Goal: Task Accomplishment & Management: Use online tool/utility

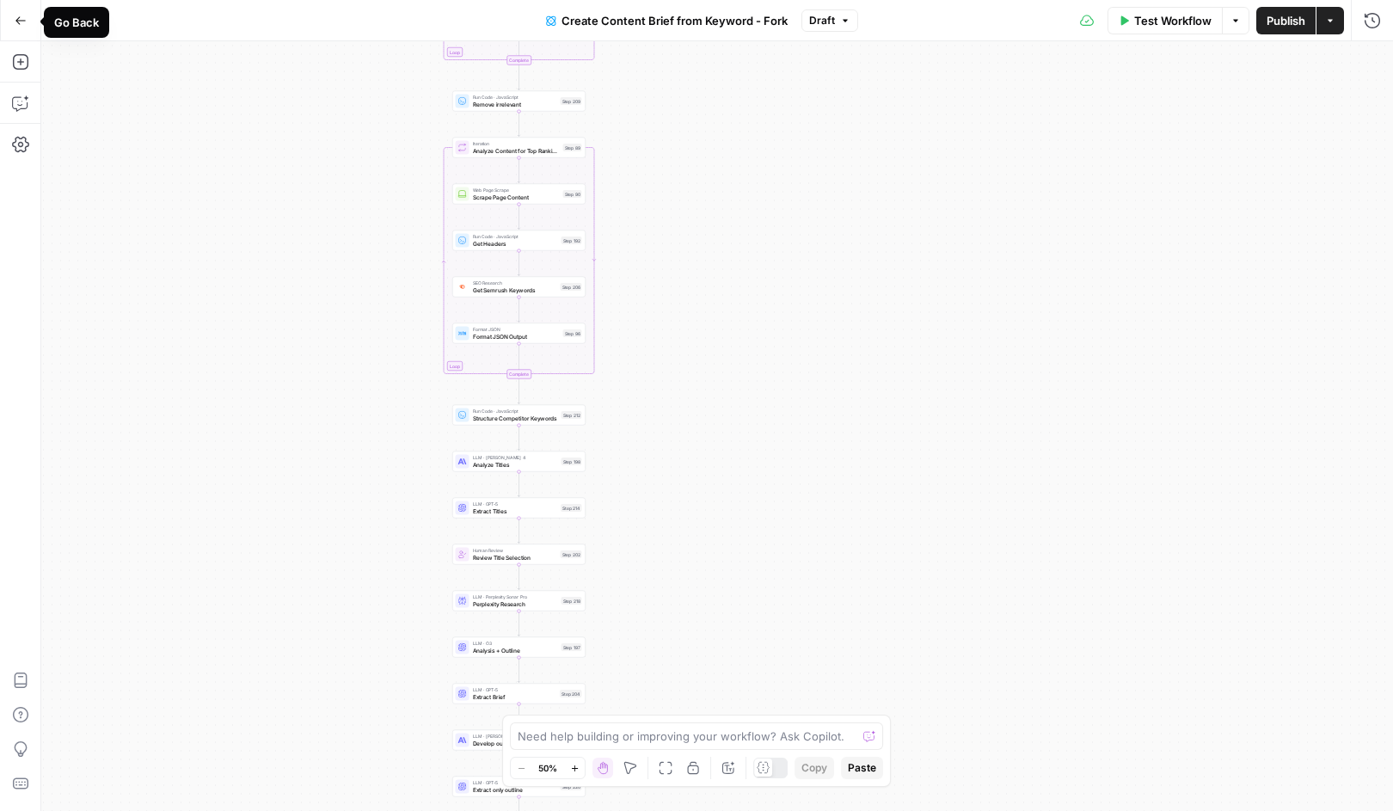
click at [19, 23] on icon "button" at bounding box center [20, 20] width 10 height 8
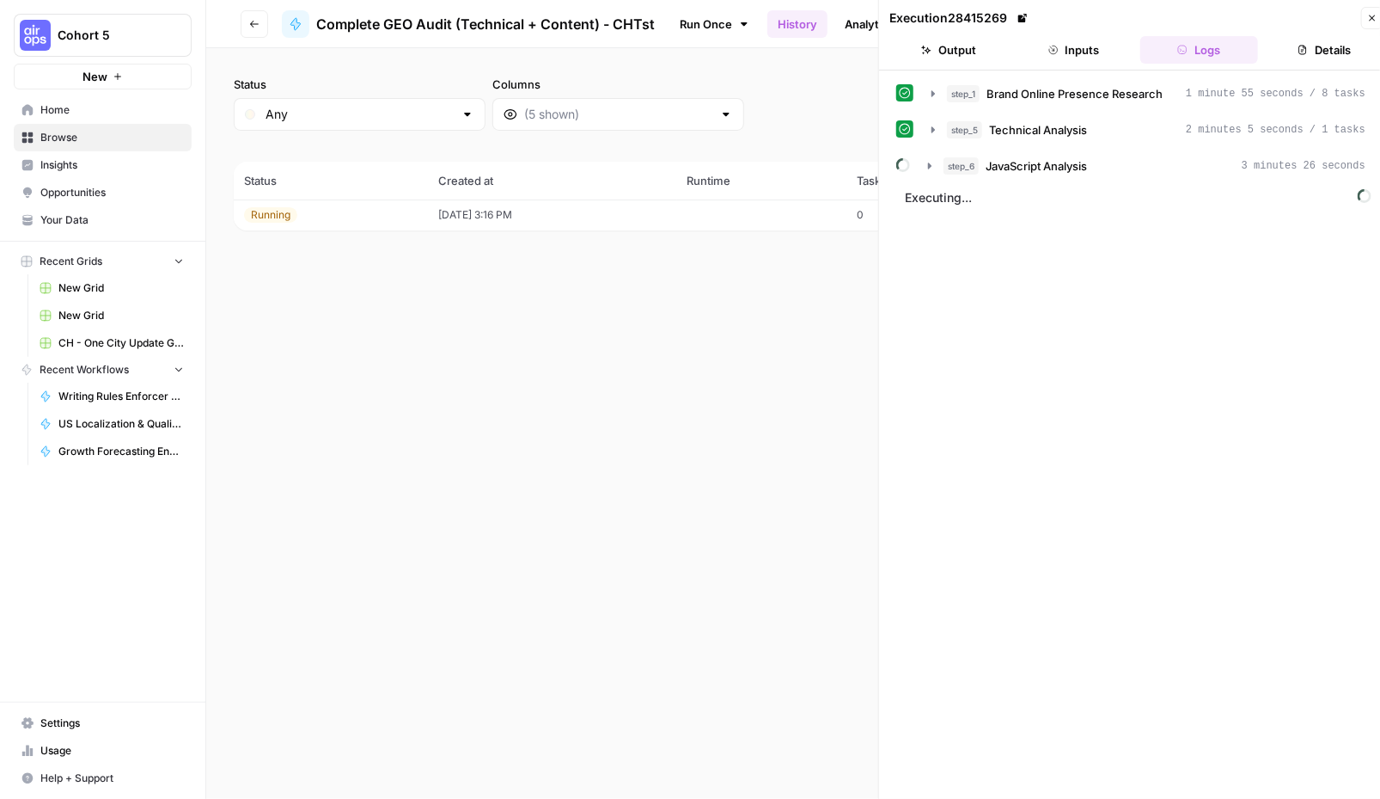
click at [964, 52] on button "Output" at bounding box center [949, 50] width 119 height 28
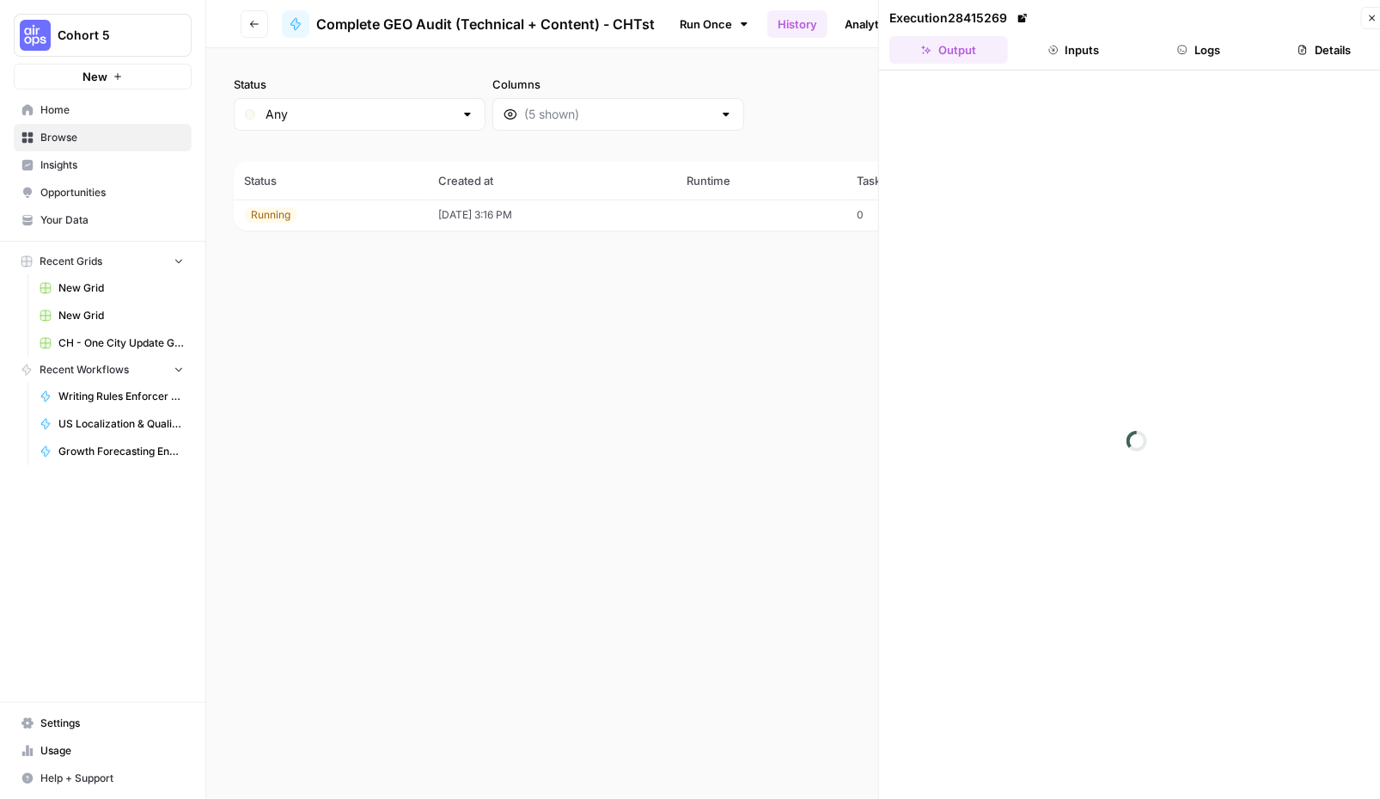
click at [1203, 46] on button "Logs" at bounding box center [1200, 50] width 119 height 28
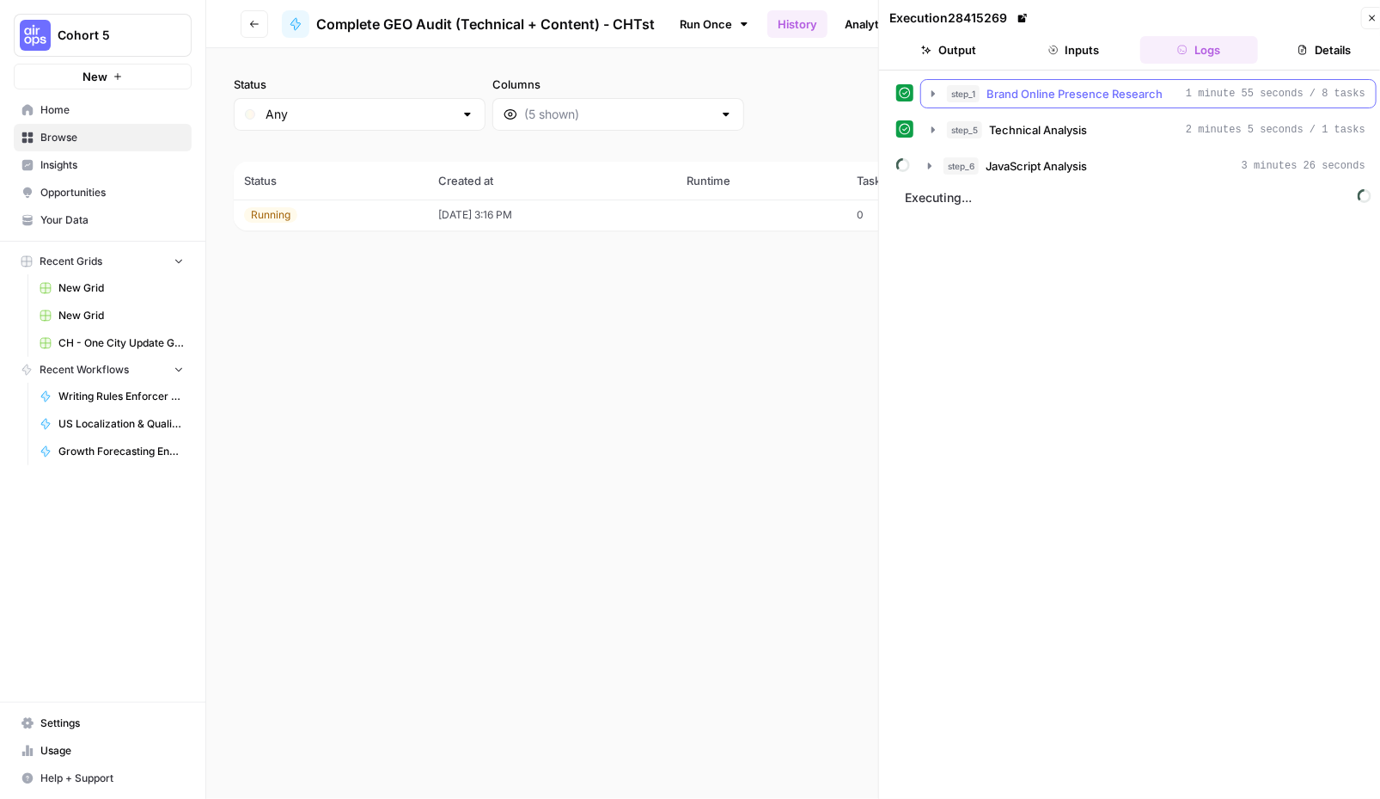
click at [932, 91] on icon "button" at bounding box center [933, 93] width 3 height 6
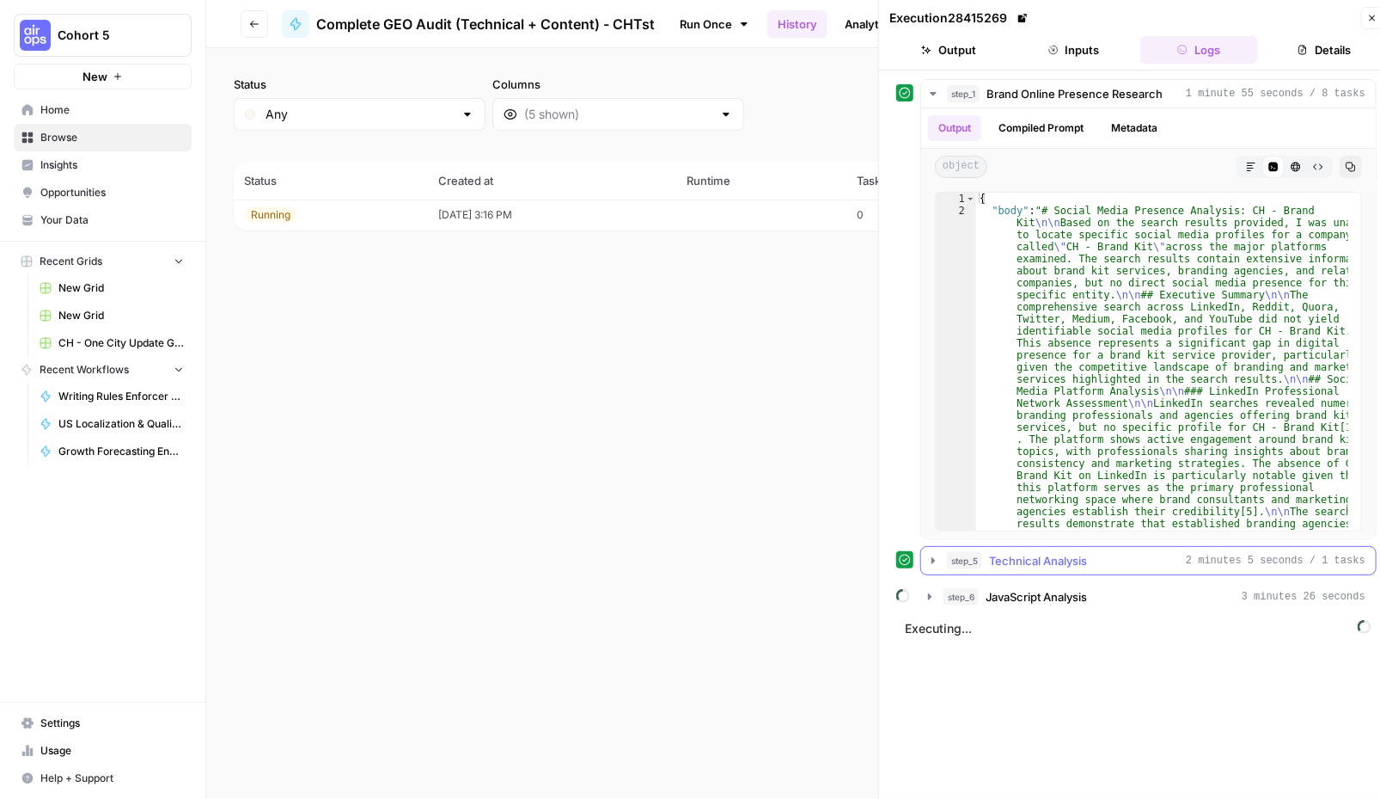
click at [931, 560] on icon "button" at bounding box center [934, 561] width 14 height 14
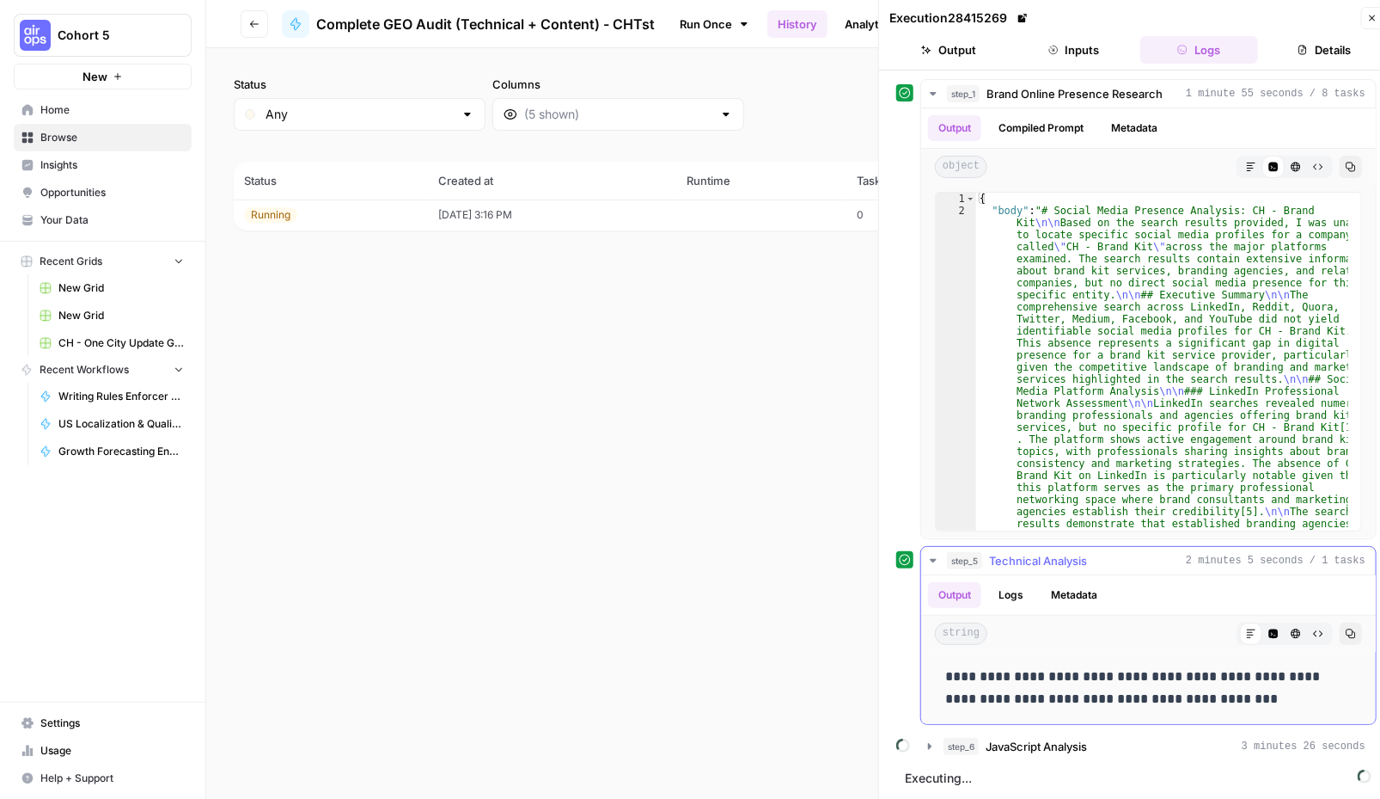
scroll to position [13, 0]
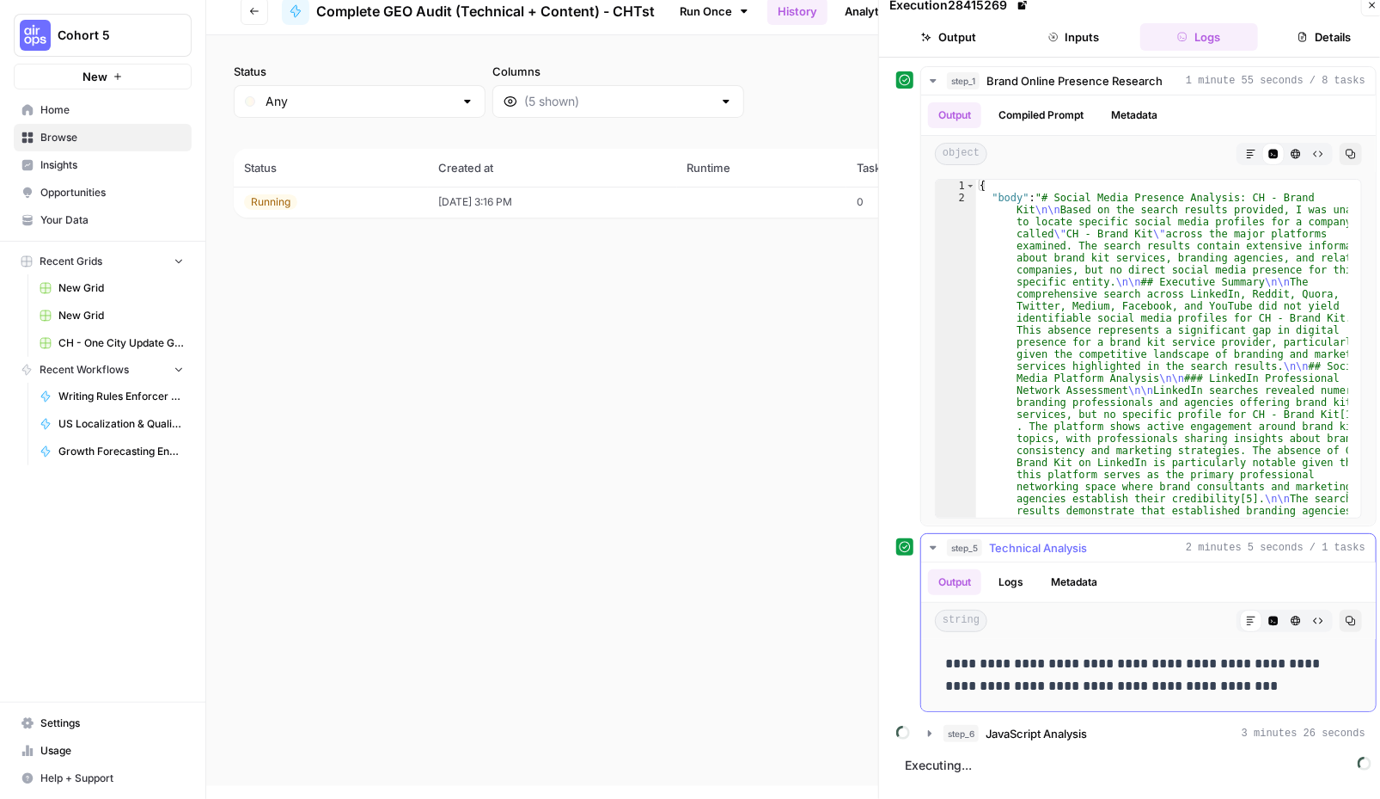
click at [1011, 581] on button "Logs" at bounding box center [1012, 582] width 46 height 26
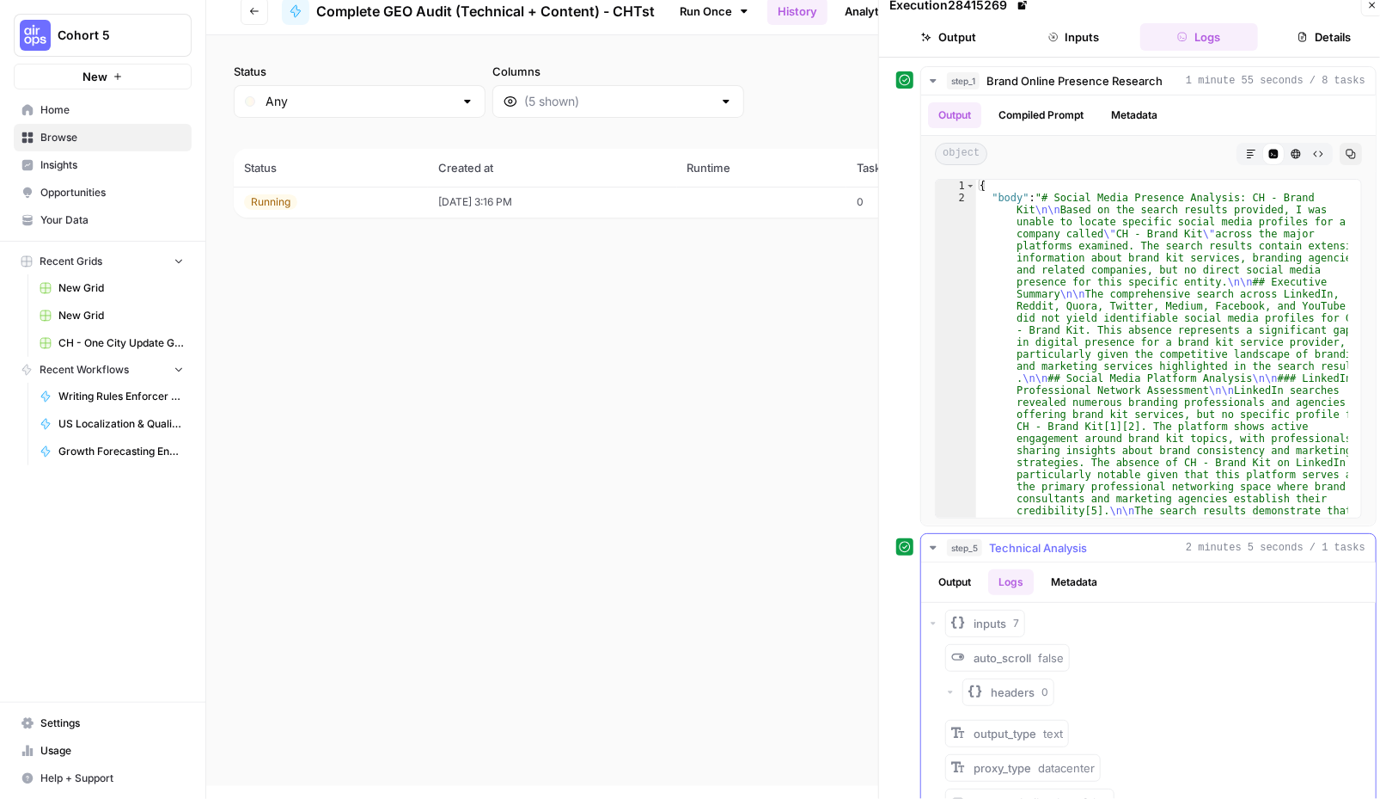
click at [1069, 584] on button "Metadata" at bounding box center [1074, 582] width 67 height 26
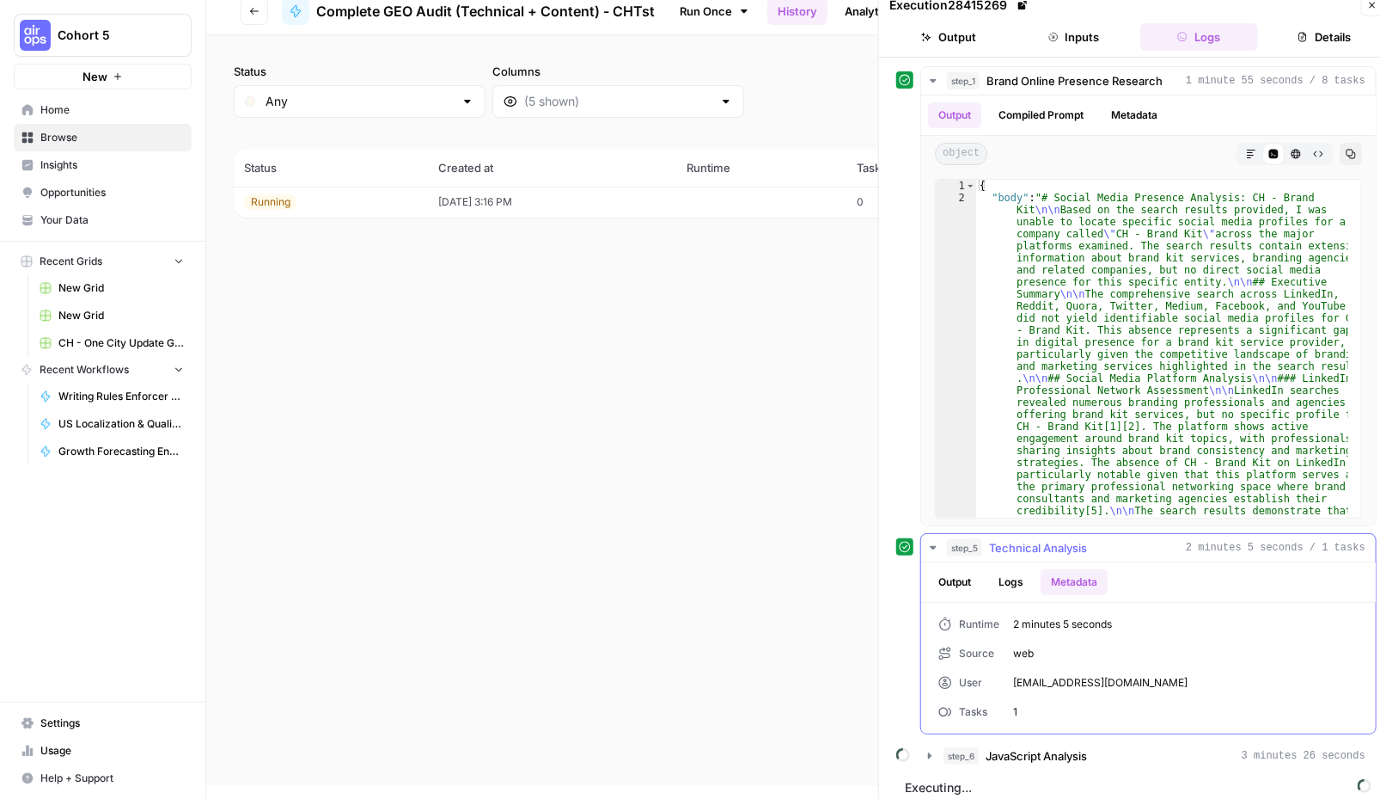
click at [961, 585] on button "Output" at bounding box center [954, 582] width 53 height 26
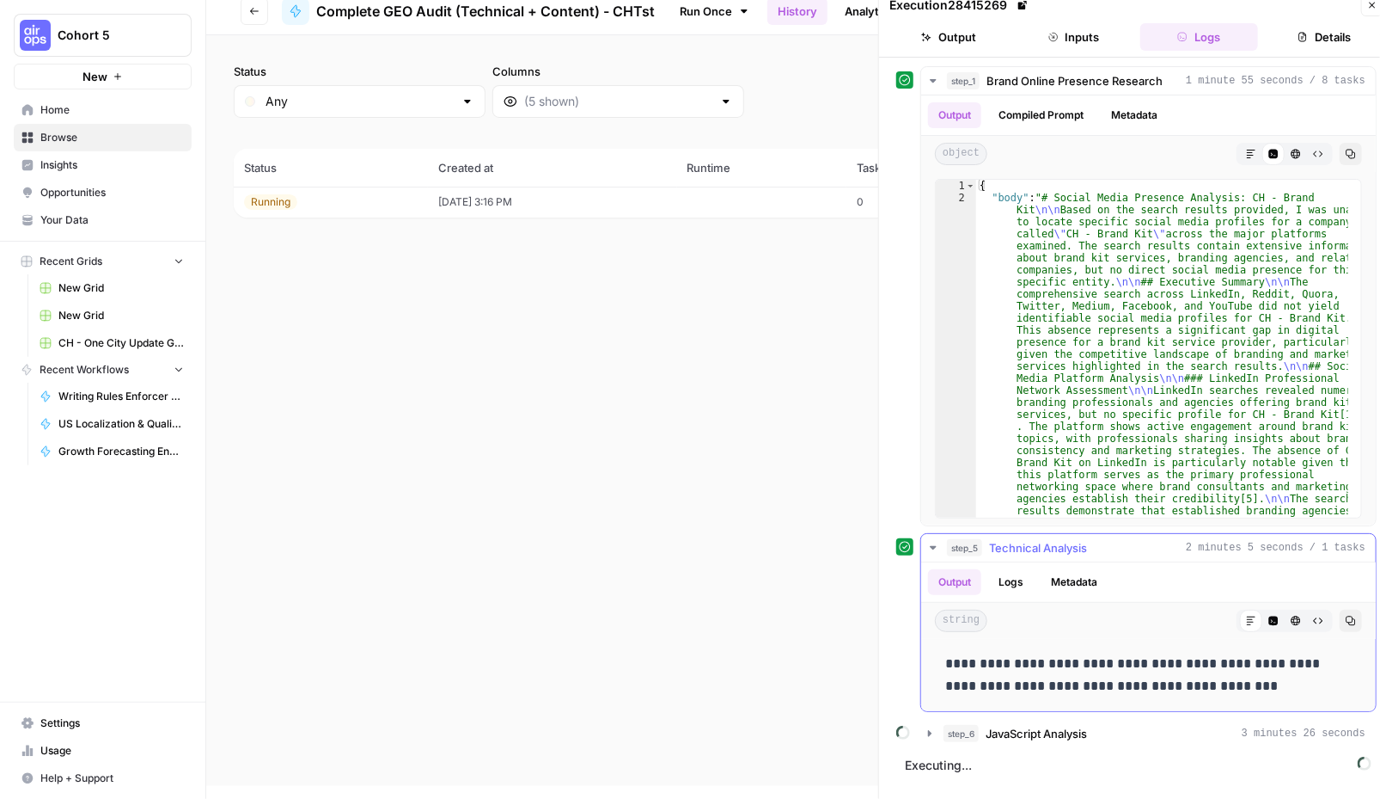
click at [934, 546] on icon "button" at bounding box center [933, 547] width 6 height 3
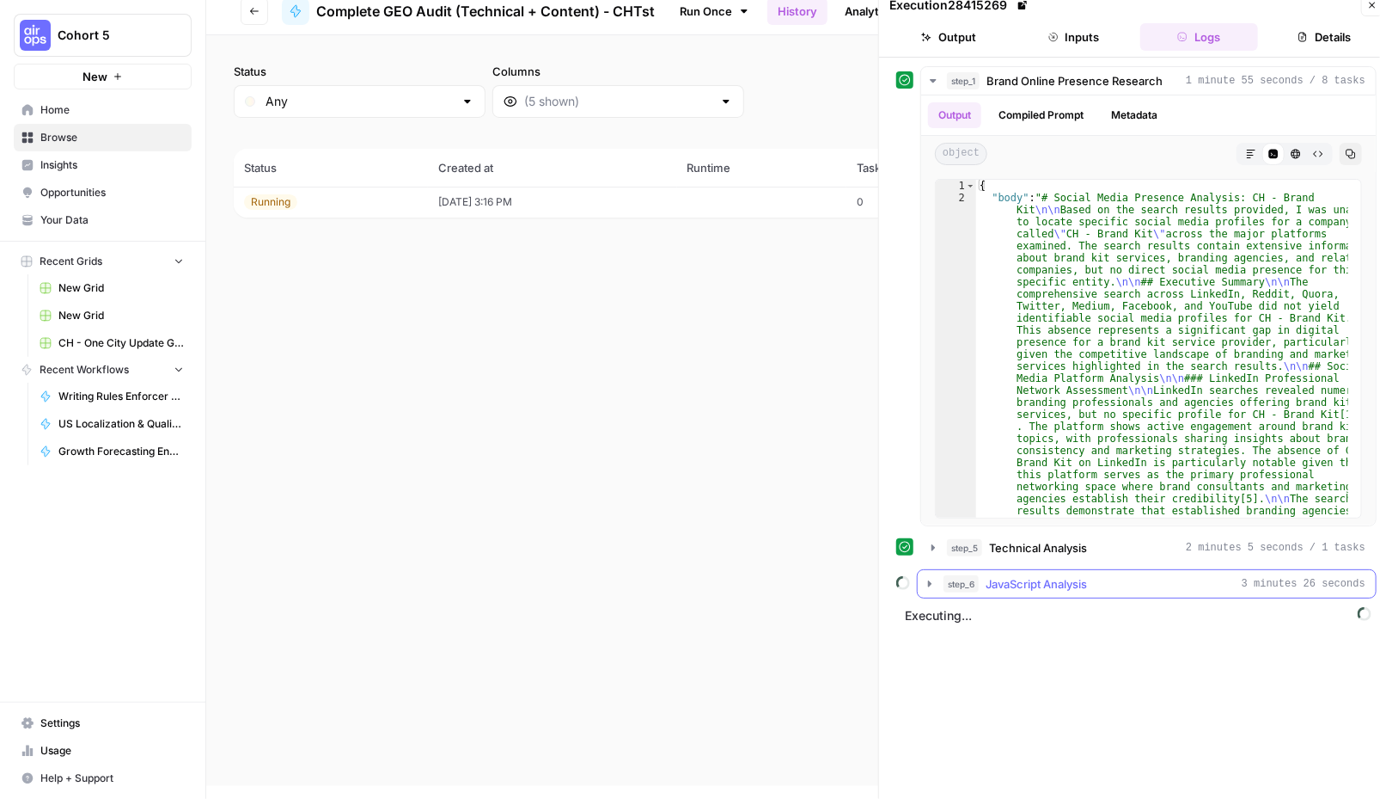
click at [932, 584] on icon "button" at bounding box center [930, 584] width 14 height 14
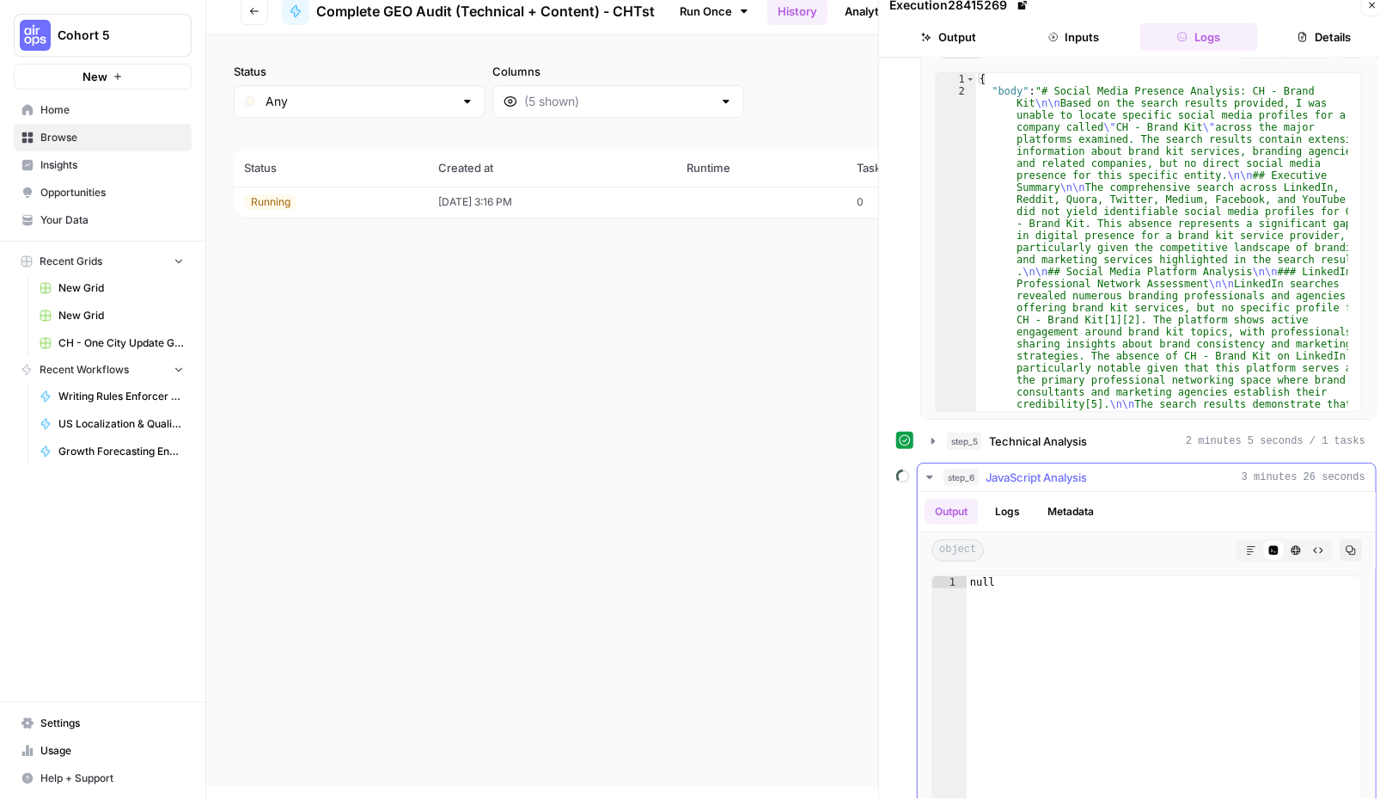
scroll to position [268, 0]
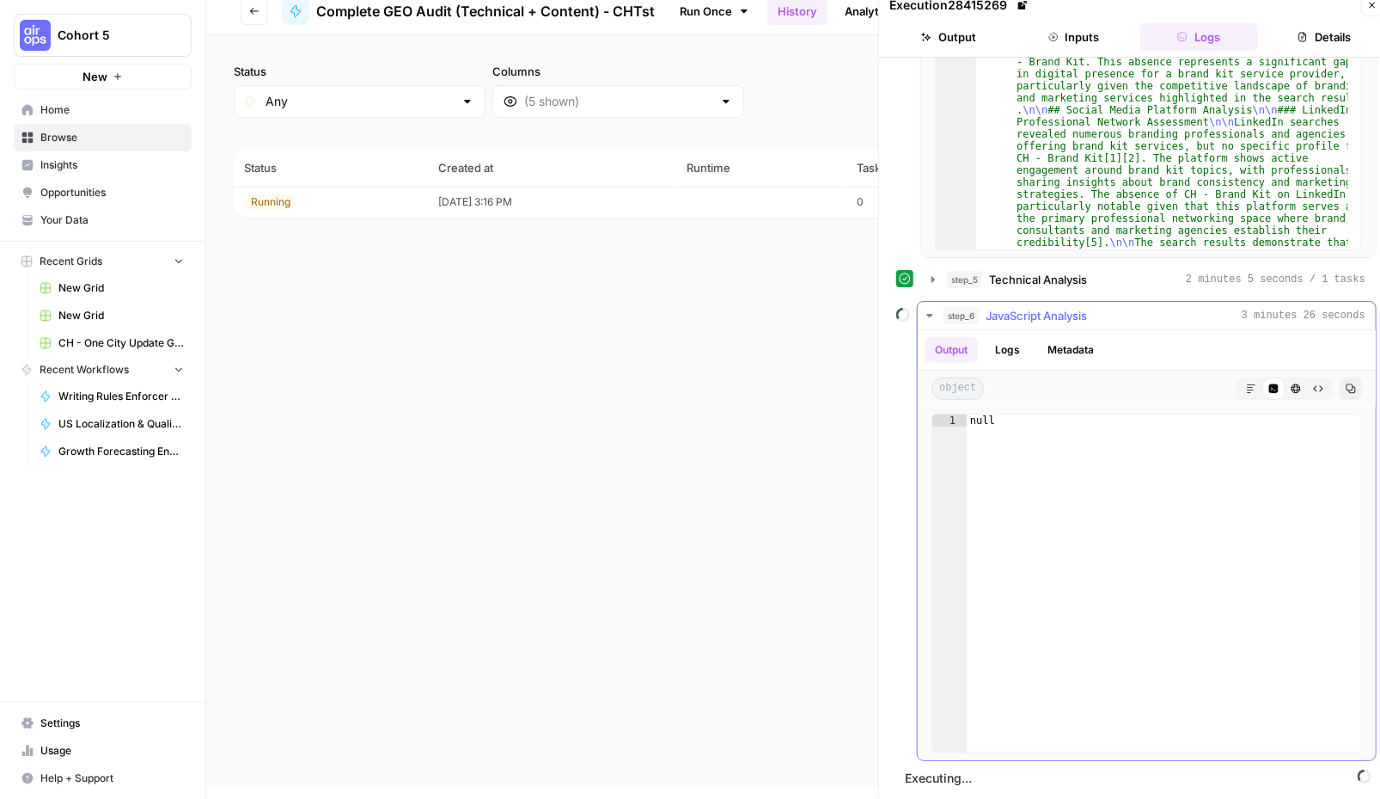
click at [934, 313] on icon "button" at bounding box center [930, 316] width 14 height 14
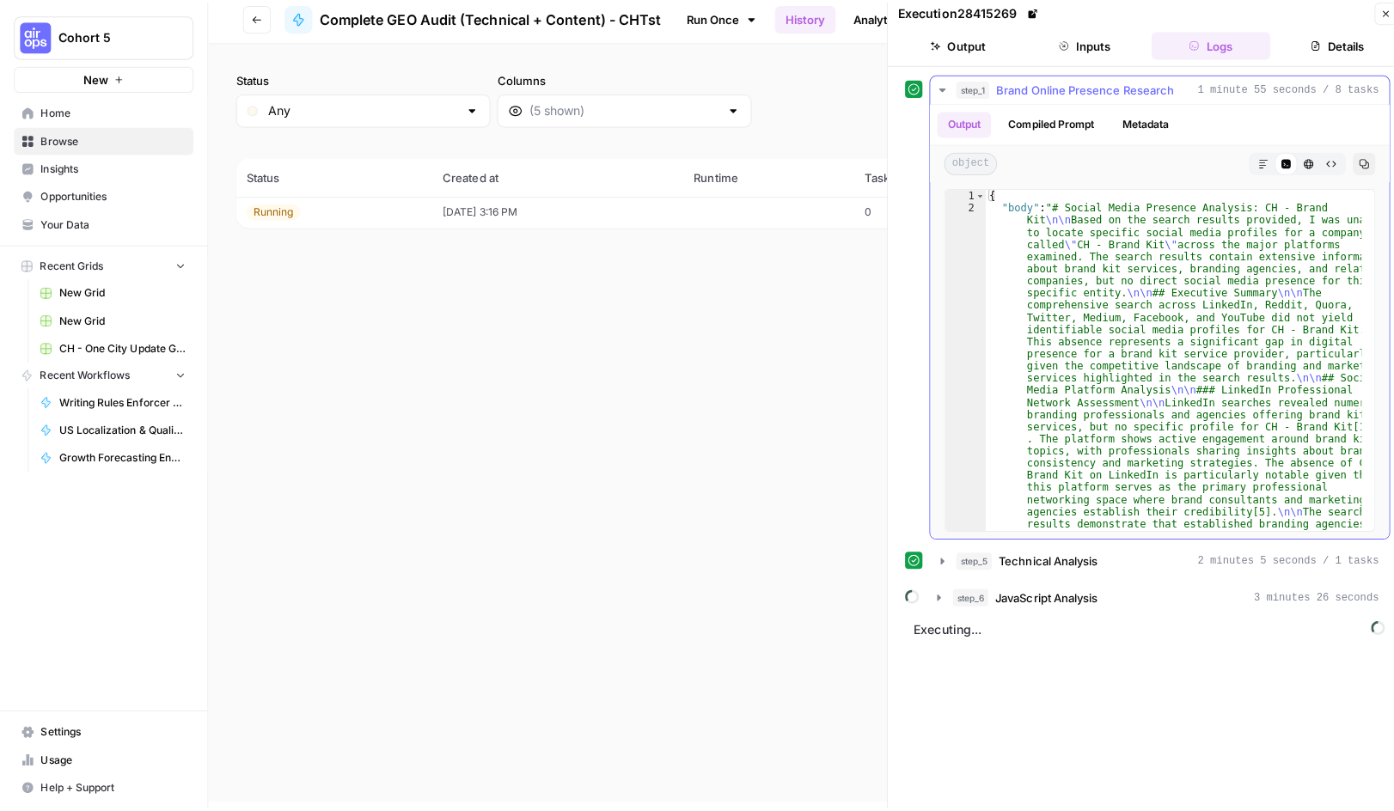
scroll to position [0, 0]
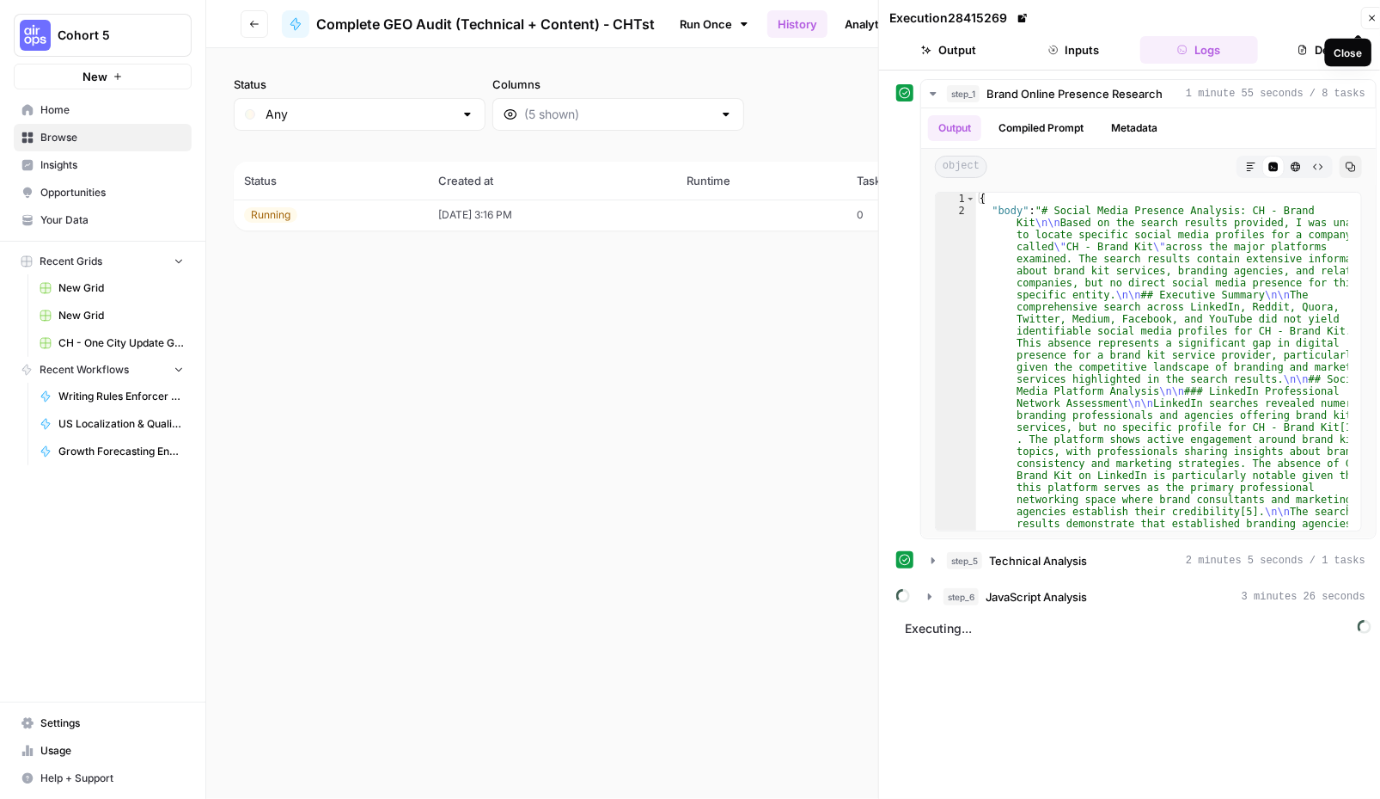
click at [1370, 20] on icon "button" at bounding box center [1373, 18] width 6 height 6
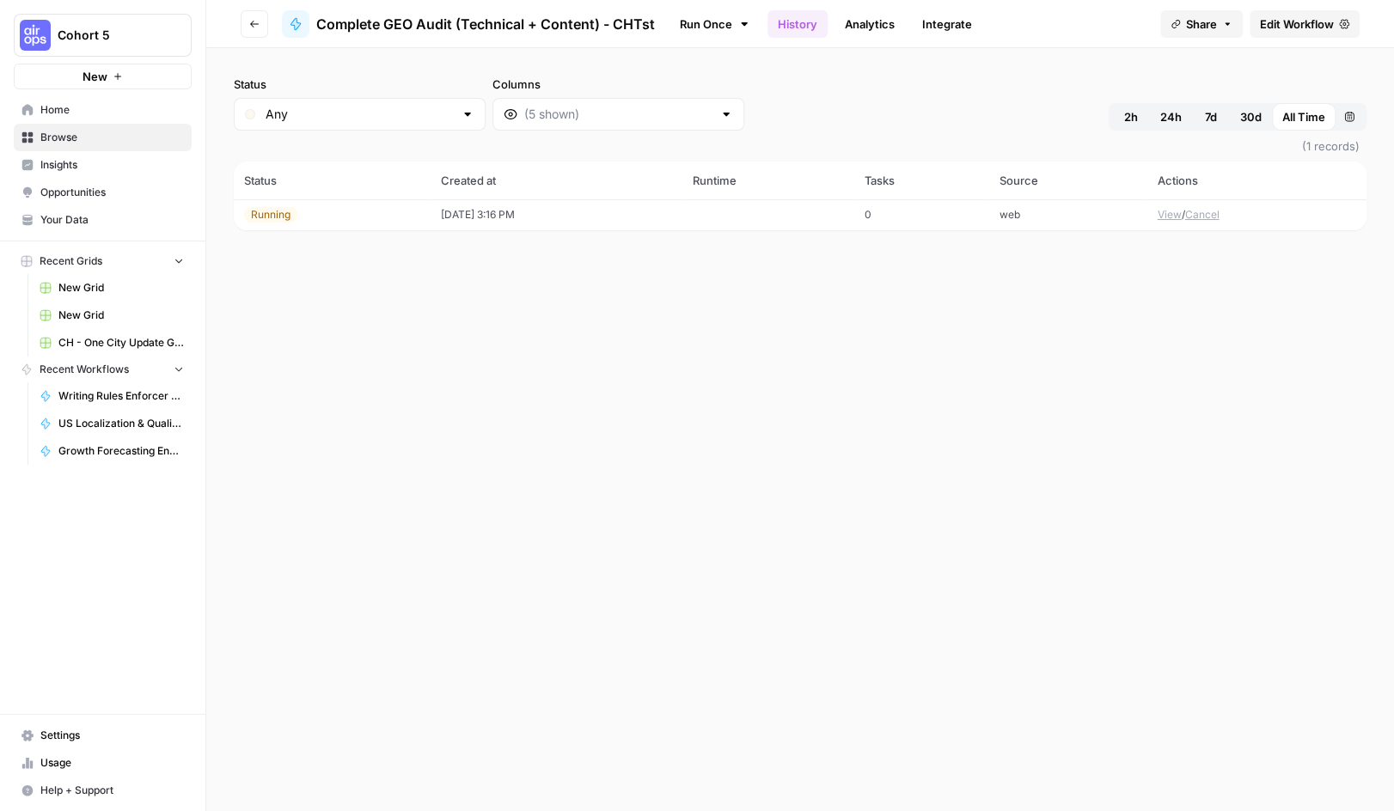
click at [1210, 215] on button "Cancel" at bounding box center [1202, 214] width 34 height 15
click at [52, 142] on span "Browse" at bounding box center [112, 137] width 144 height 15
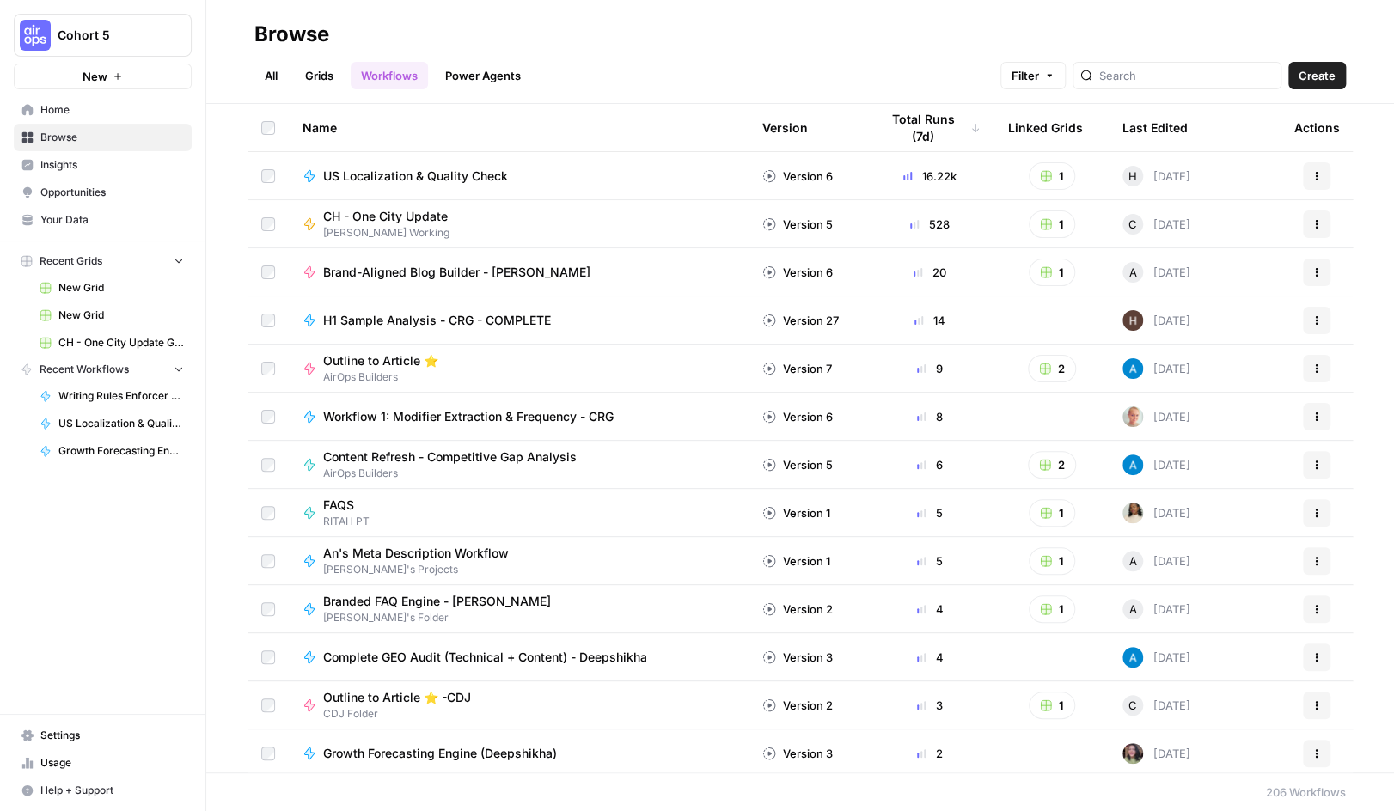
click at [1131, 122] on div "Last Edited" at bounding box center [1155, 127] width 65 height 47
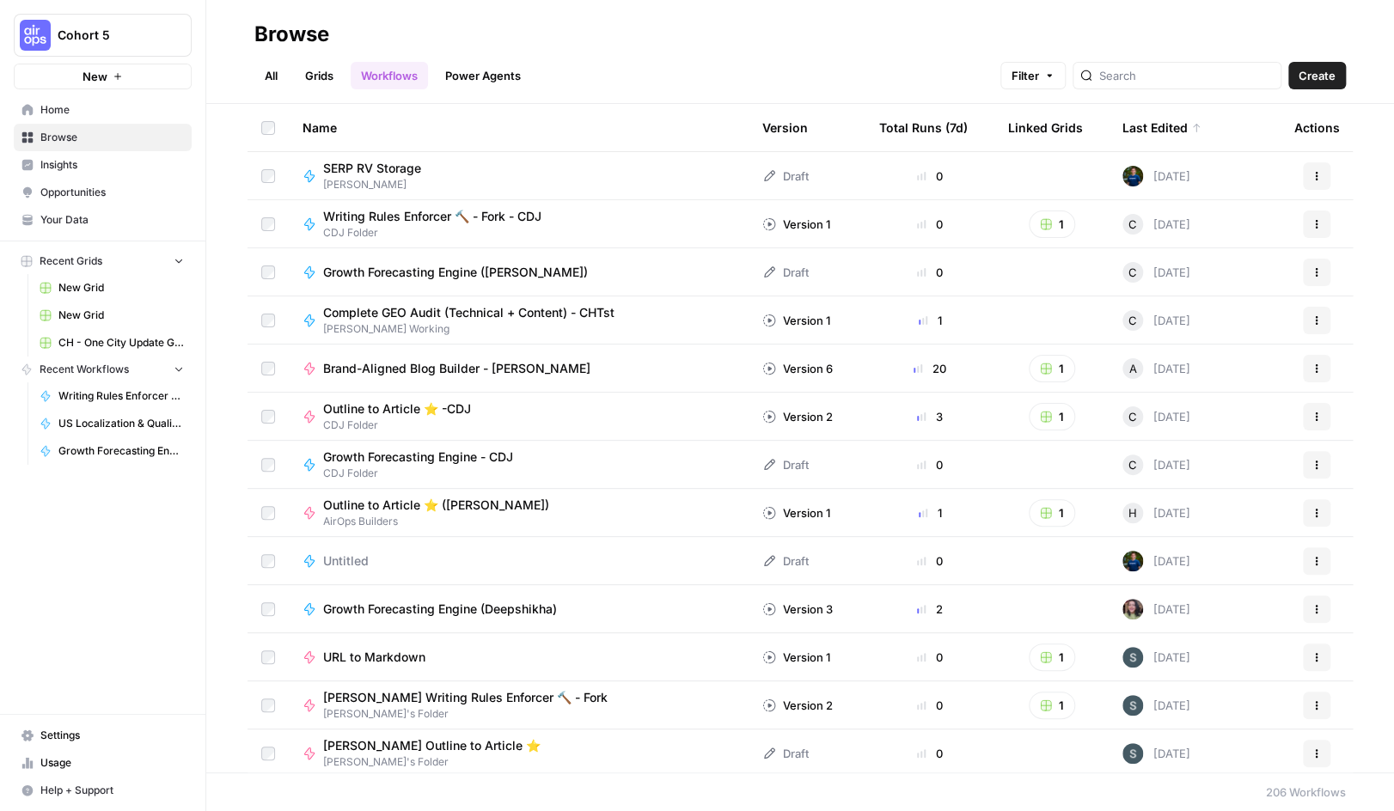
click at [535, 312] on span "Complete GEO Audit (Technical + Content) - CHTst" at bounding box center [468, 312] width 291 height 17
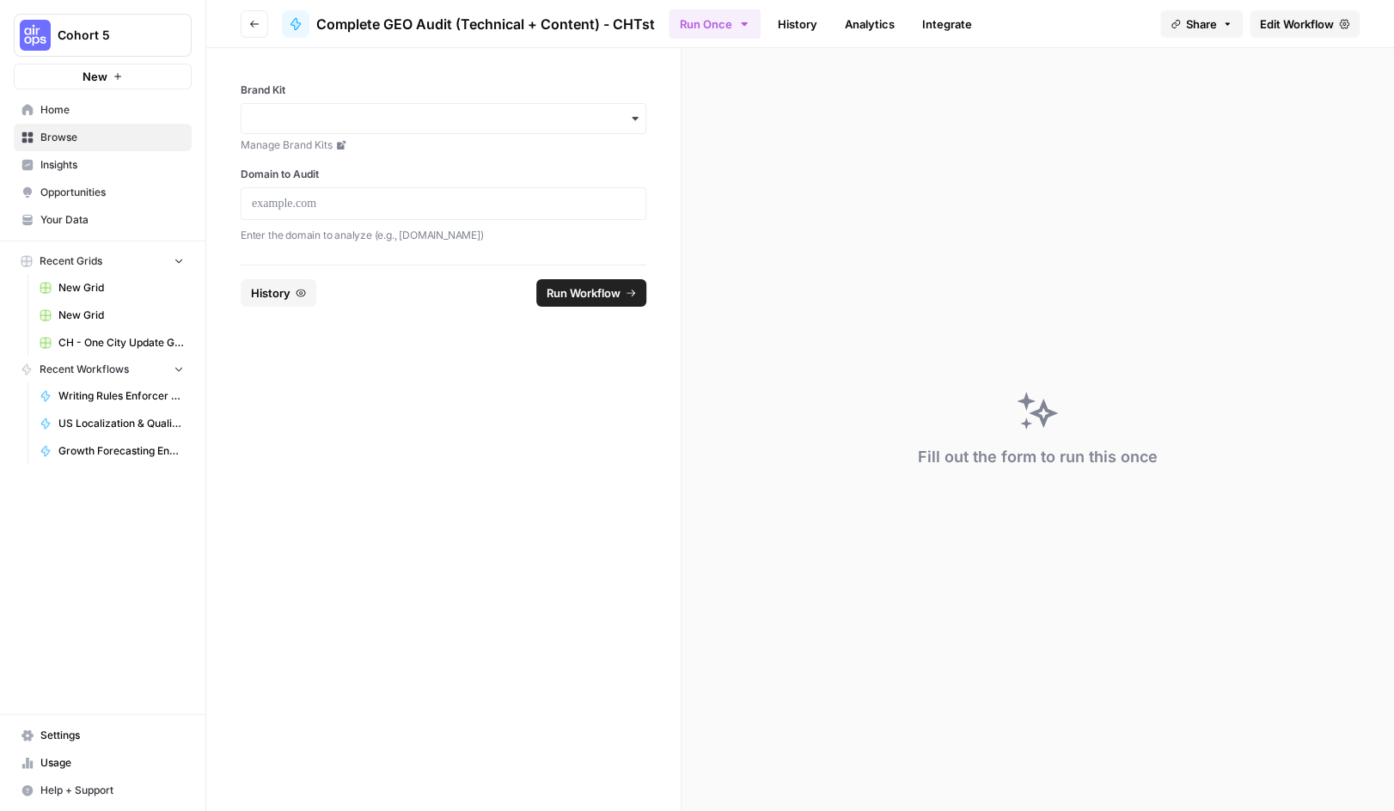
click at [554, 109] on div "button" at bounding box center [444, 118] width 406 height 31
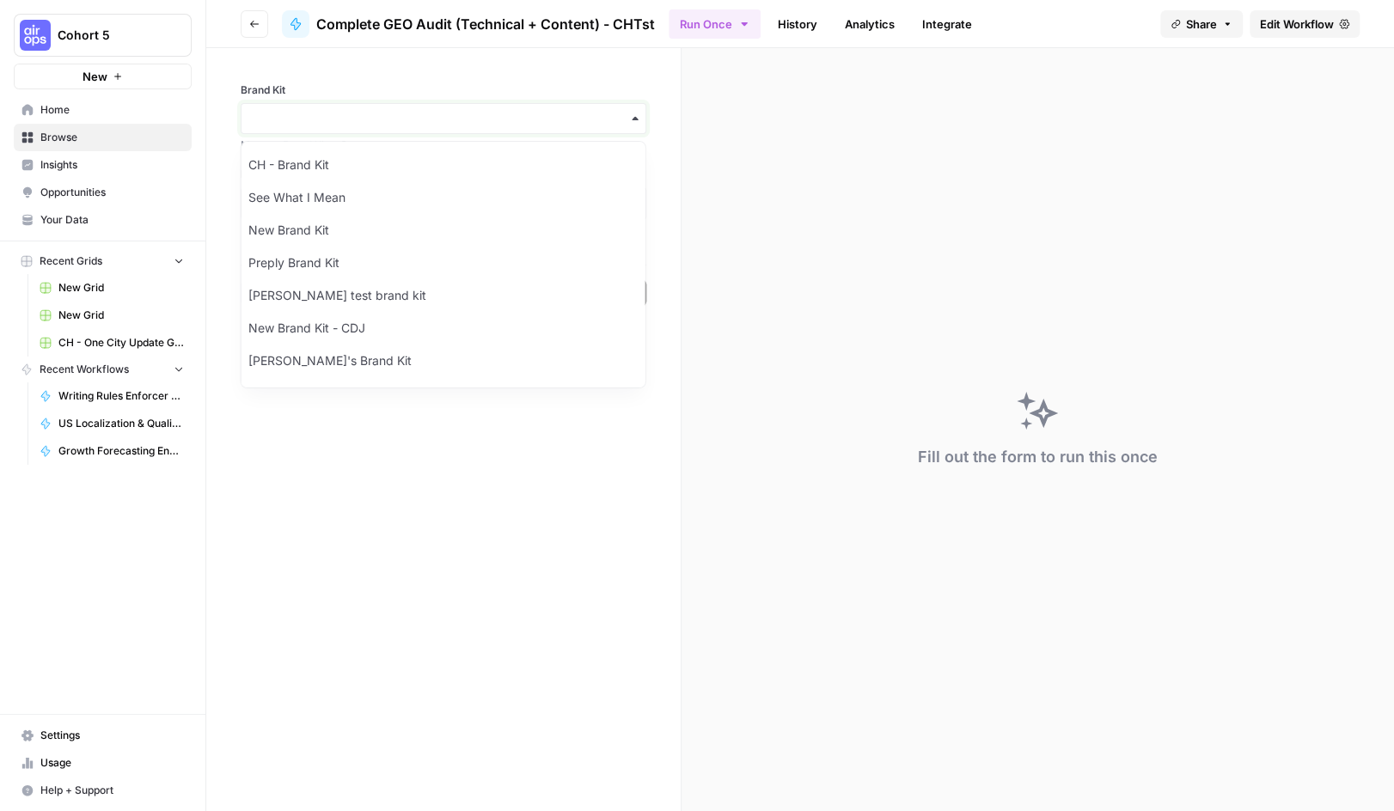
click at [553, 110] on input "Brand Kit" at bounding box center [443, 118] width 383 height 17
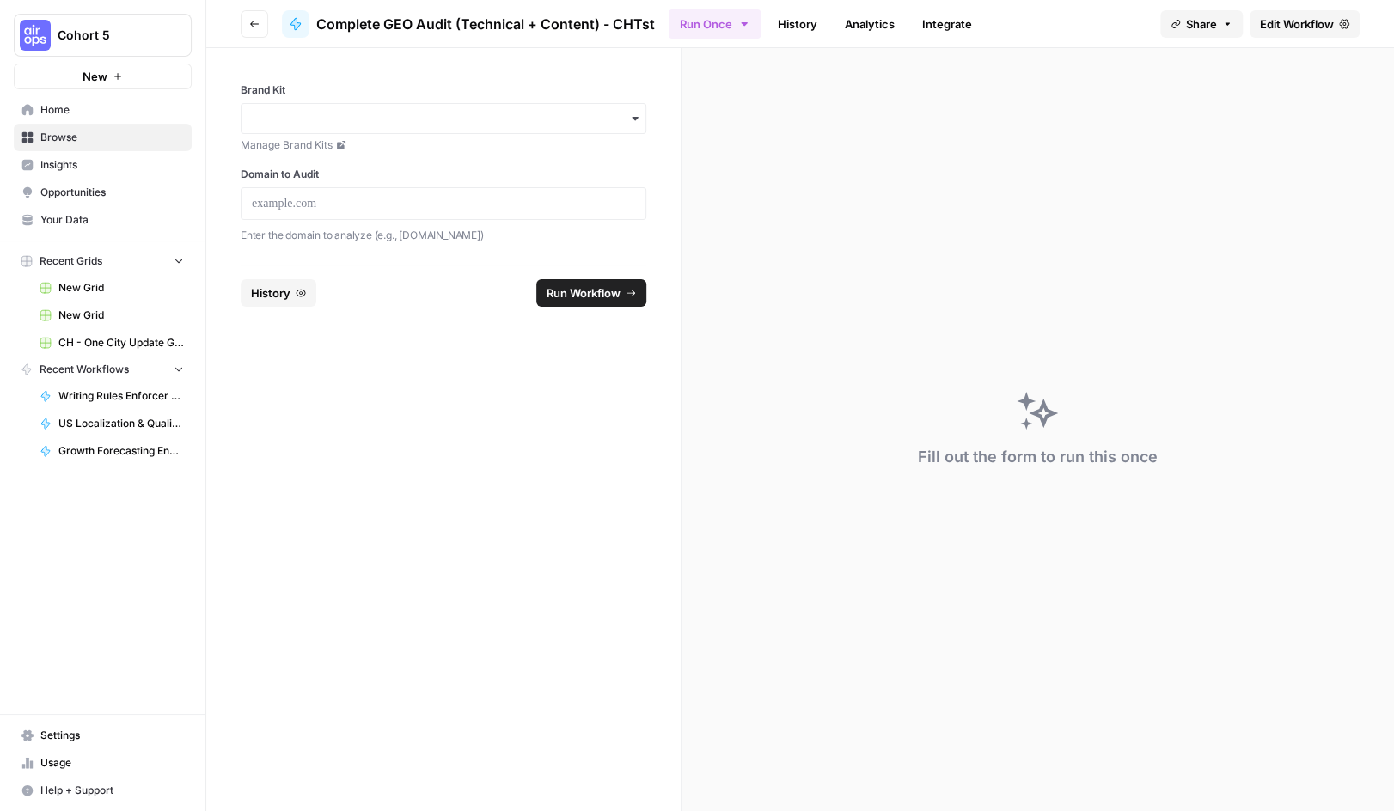
click at [1293, 35] on link "Edit Workflow" at bounding box center [1305, 24] width 110 height 28
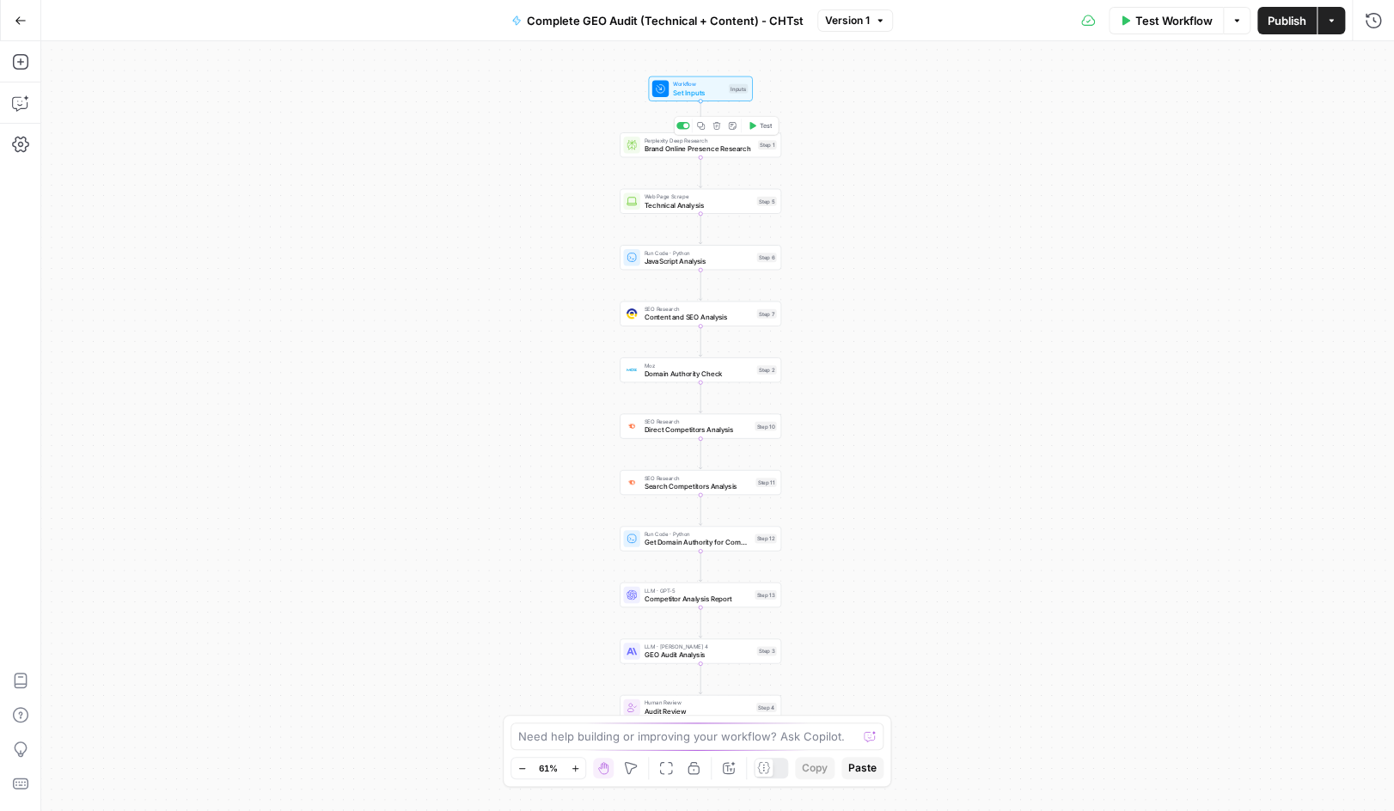
click at [688, 149] on span "Brand Online Presence Research" at bounding box center [699, 149] width 109 height 10
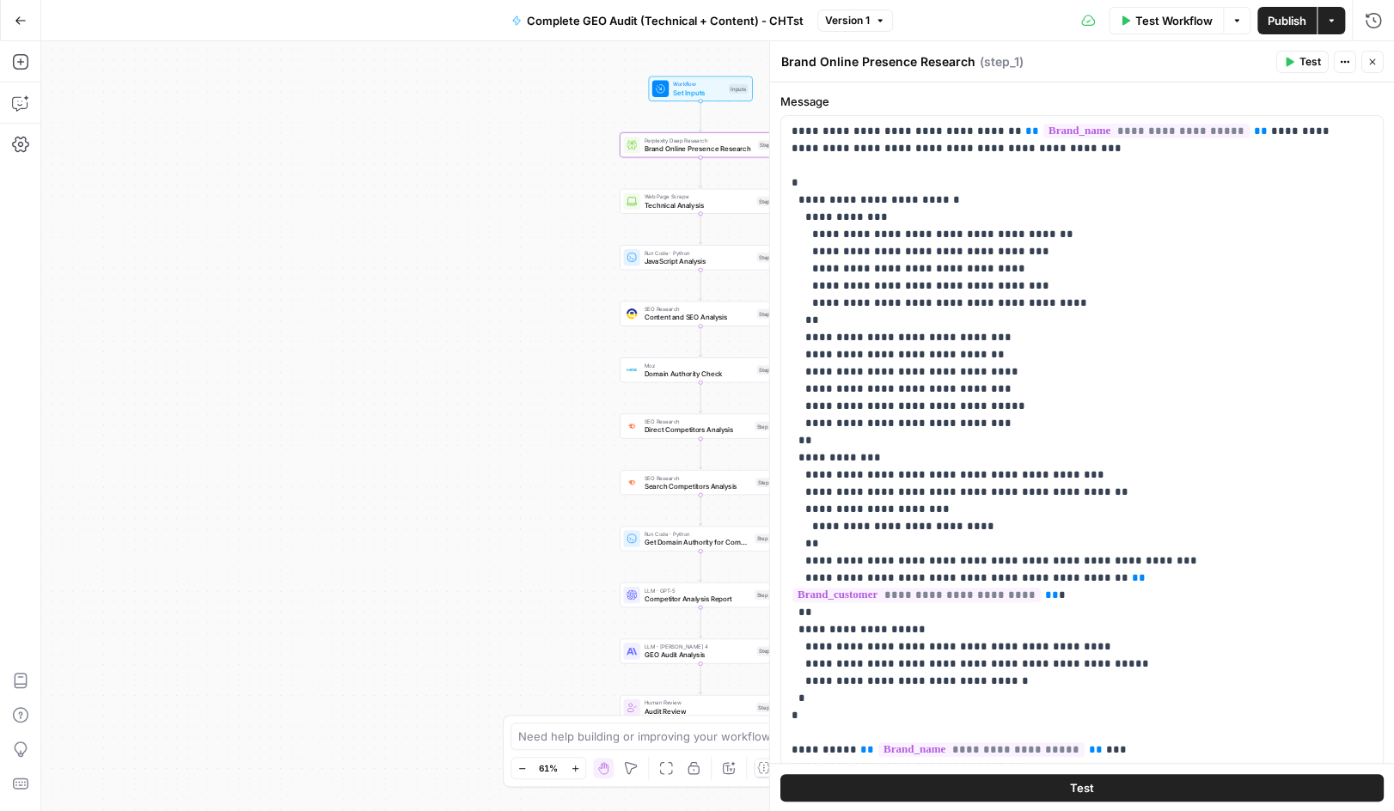
click at [15, 21] on icon "button" at bounding box center [21, 21] width 12 height 12
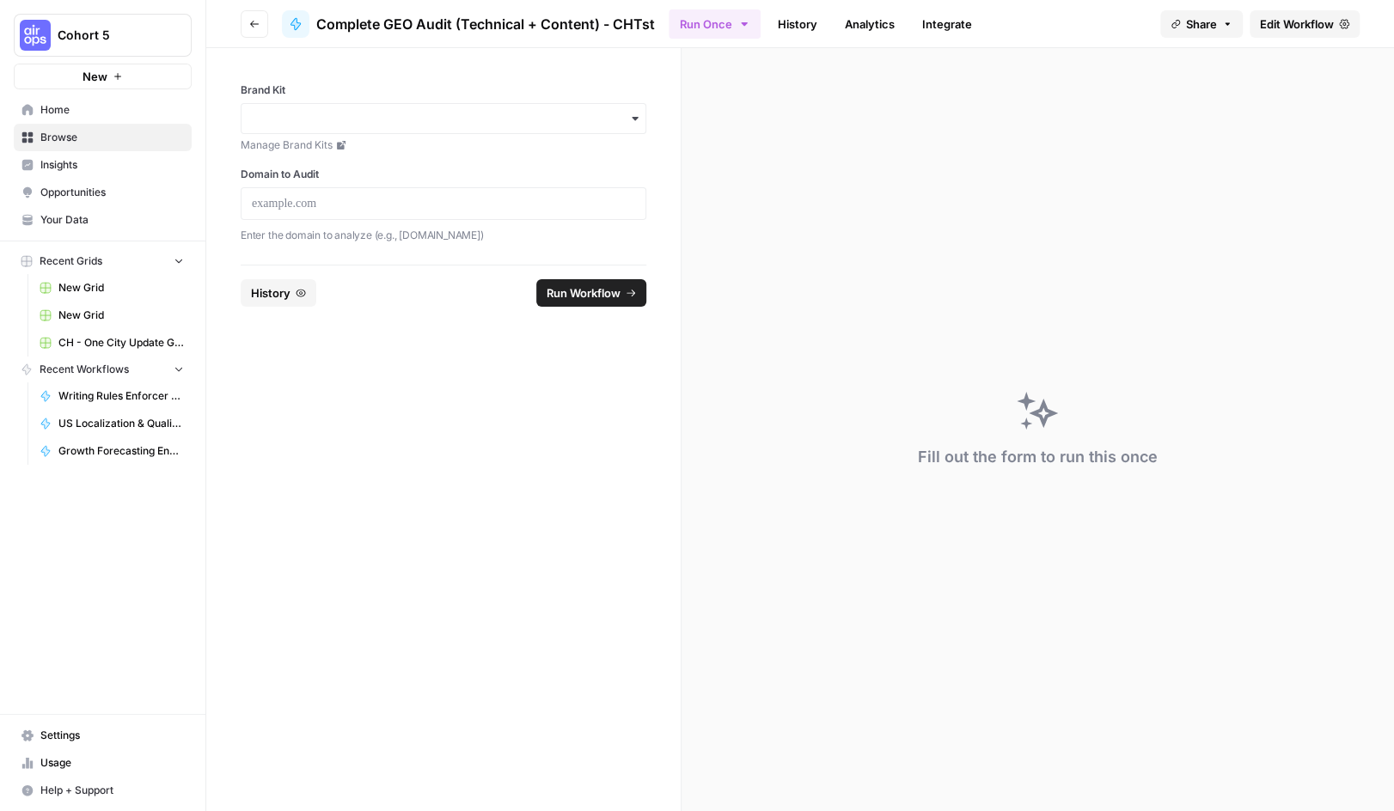
click at [58, 215] on span "Your Data" at bounding box center [112, 219] width 144 height 15
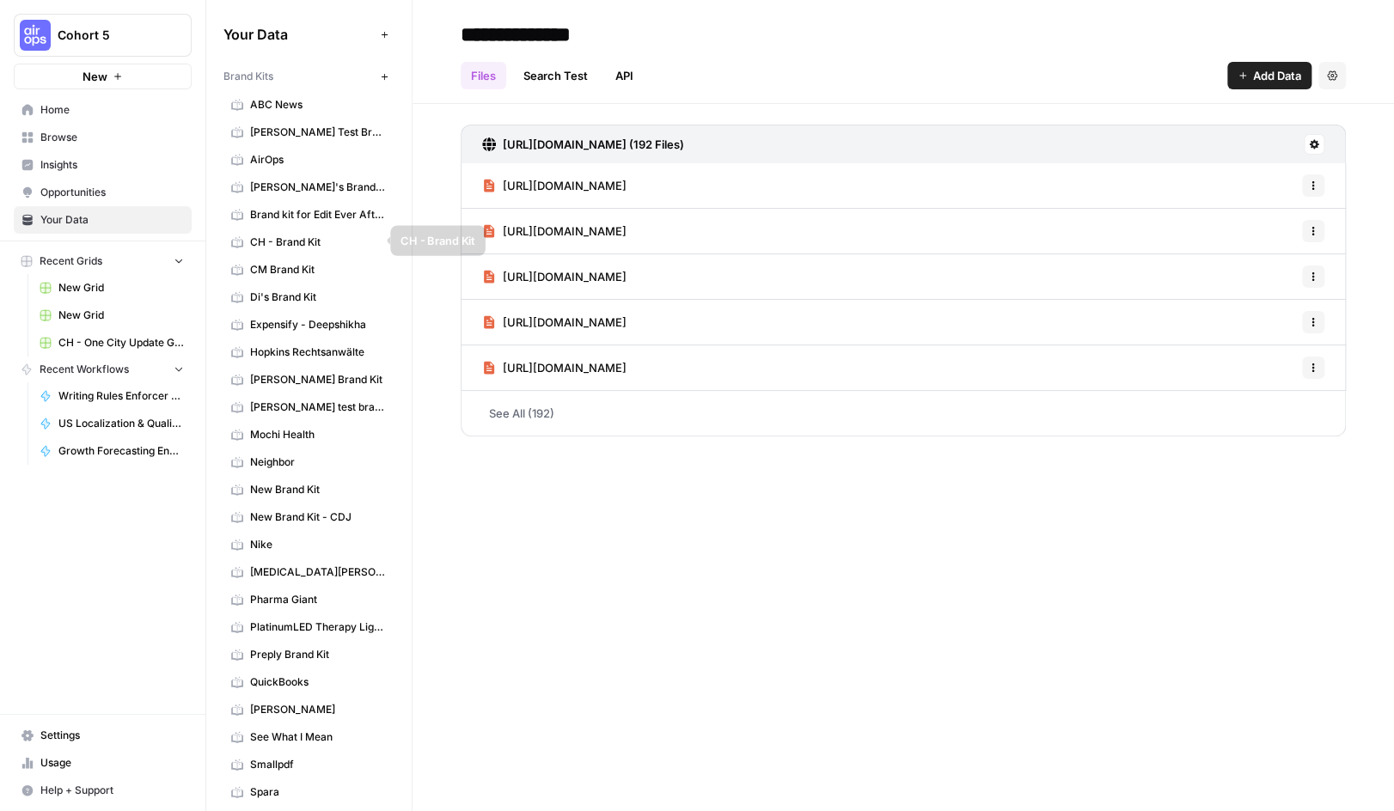
click at [273, 241] on span "CH - Brand Kit" at bounding box center [318, 242] width 137 height 15
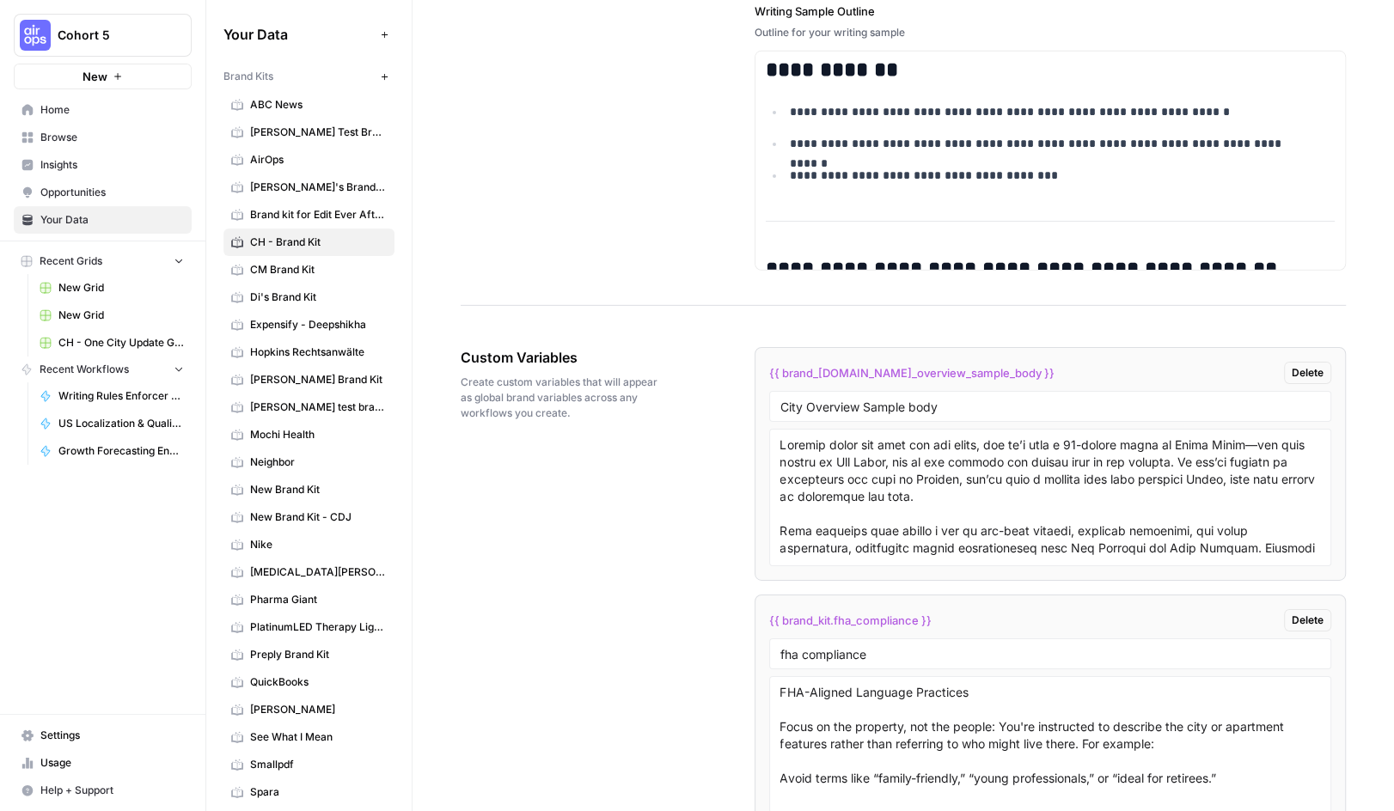
scroll to position [2833, 0]
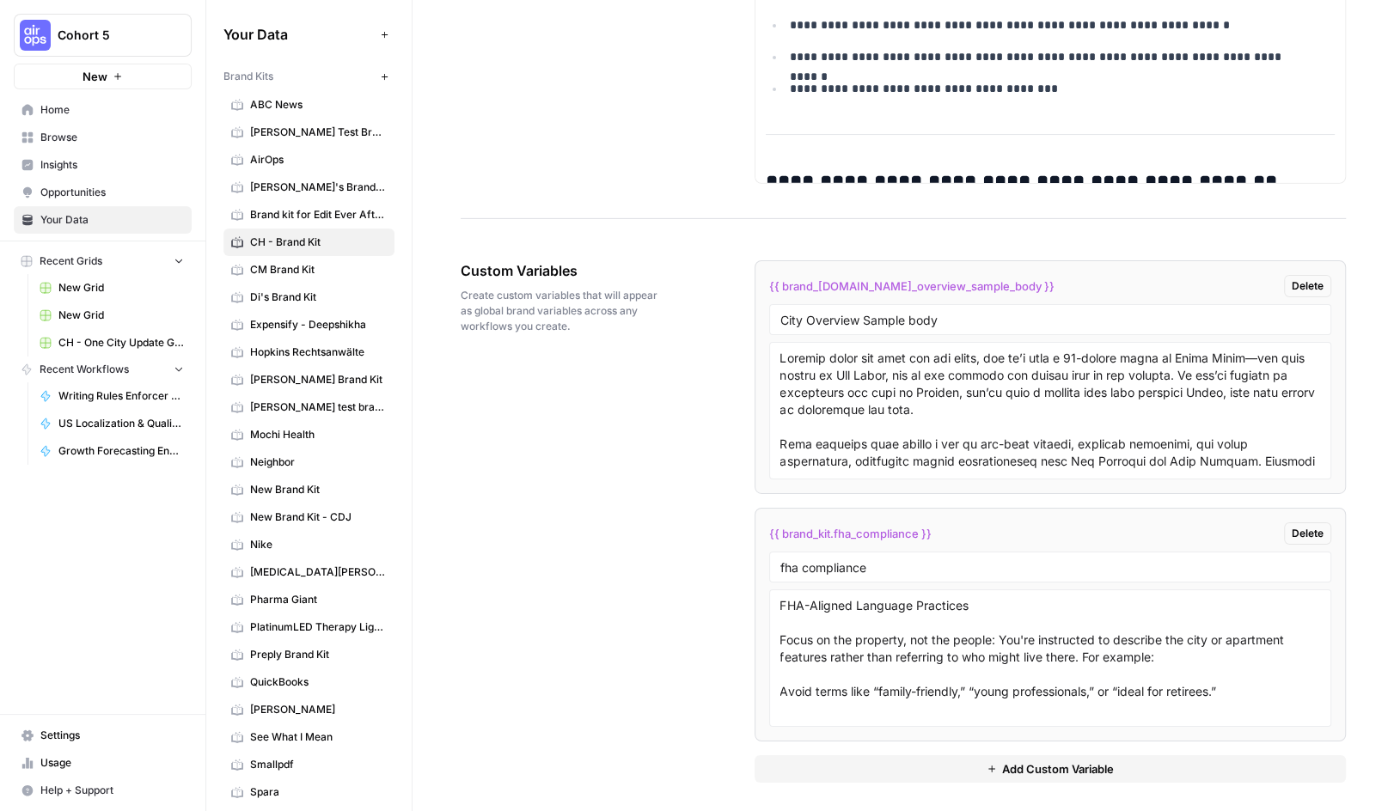
click at [1052, 768] on span "Add Custom Variable" at bounding box center [1058, 769] width 112 height 17
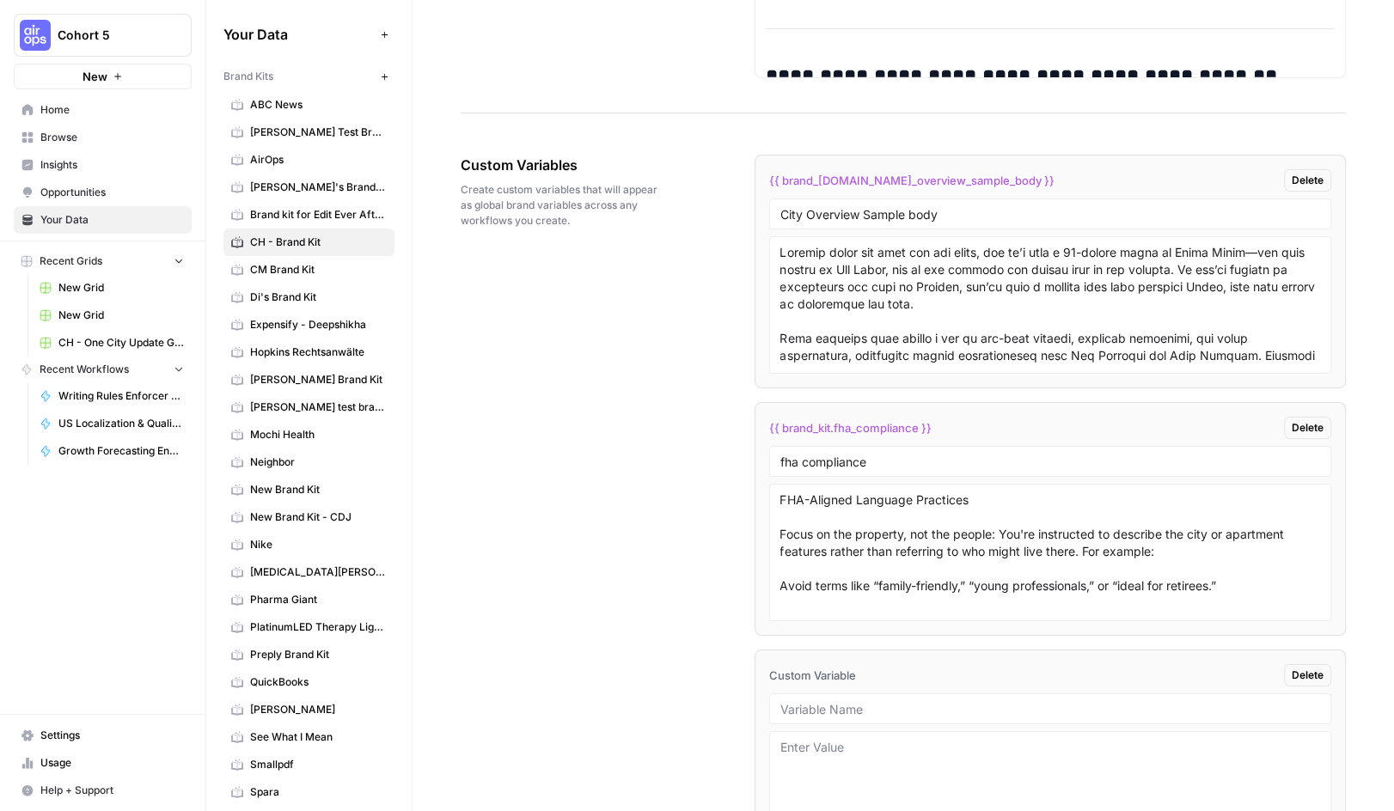
scroll to position [3080, 0]
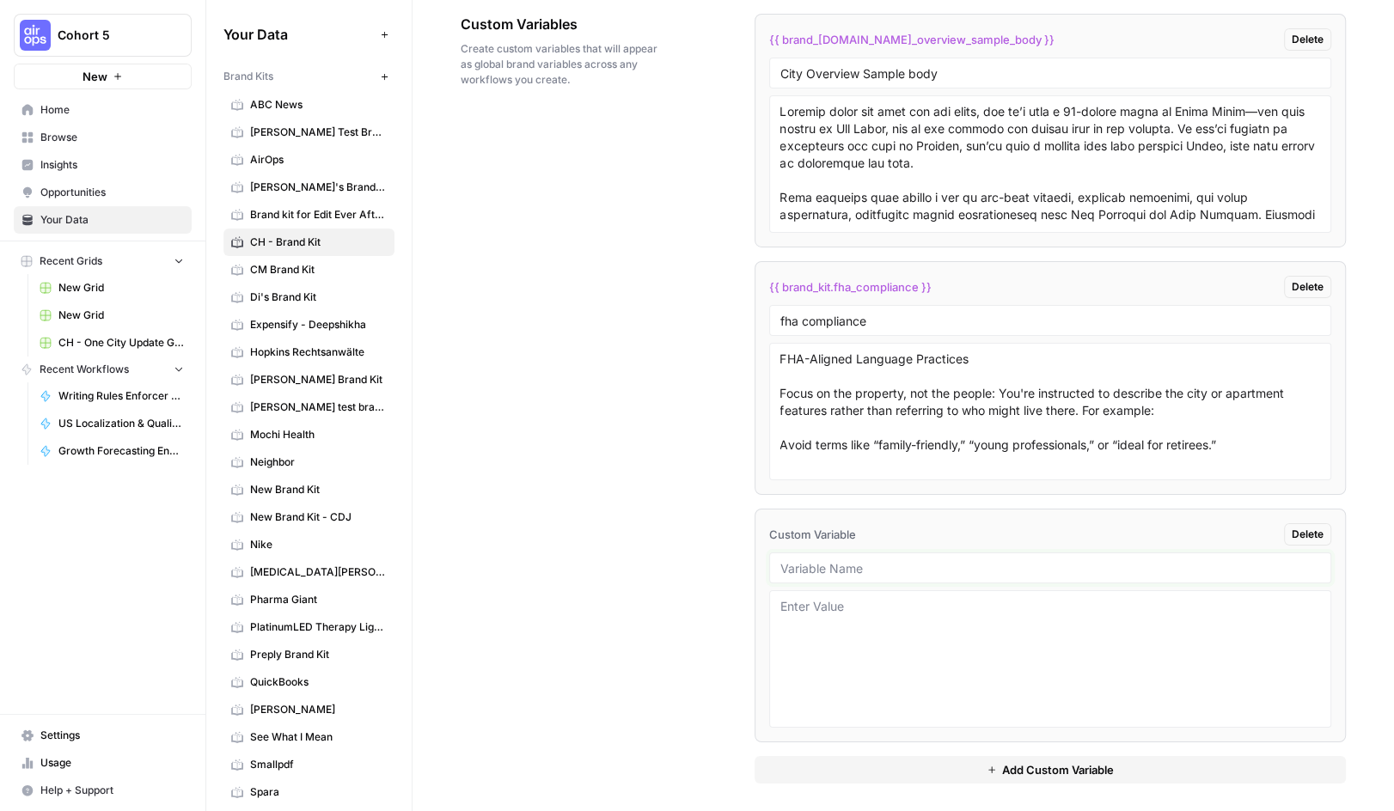
click at [819, 563] on input "text" at bounding box center [1051, 567] width 541 height 15
type input "brand_name"
click at [1368, 747] on icon "close" at bounding box center [1370, 744] width 12 height 14
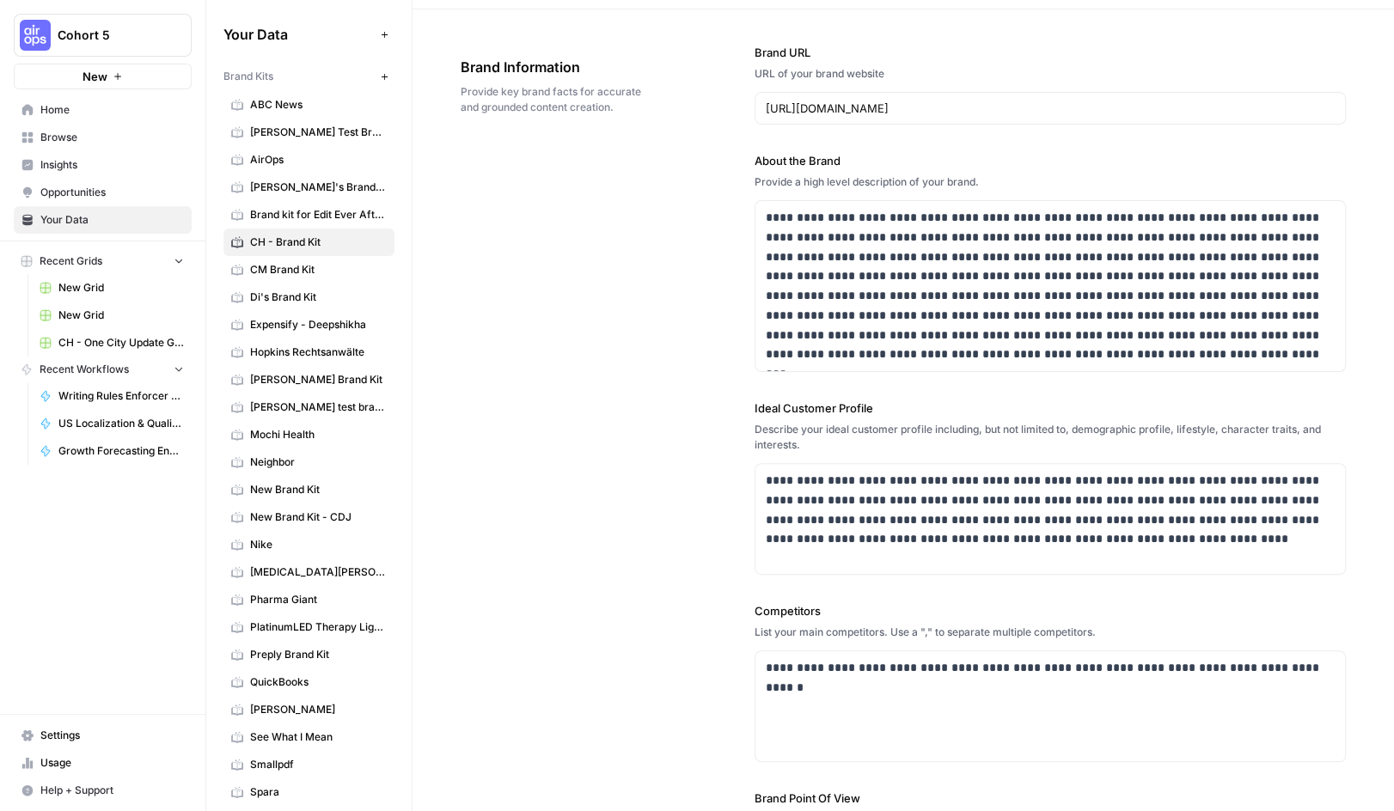
scroll to position [0, 0]
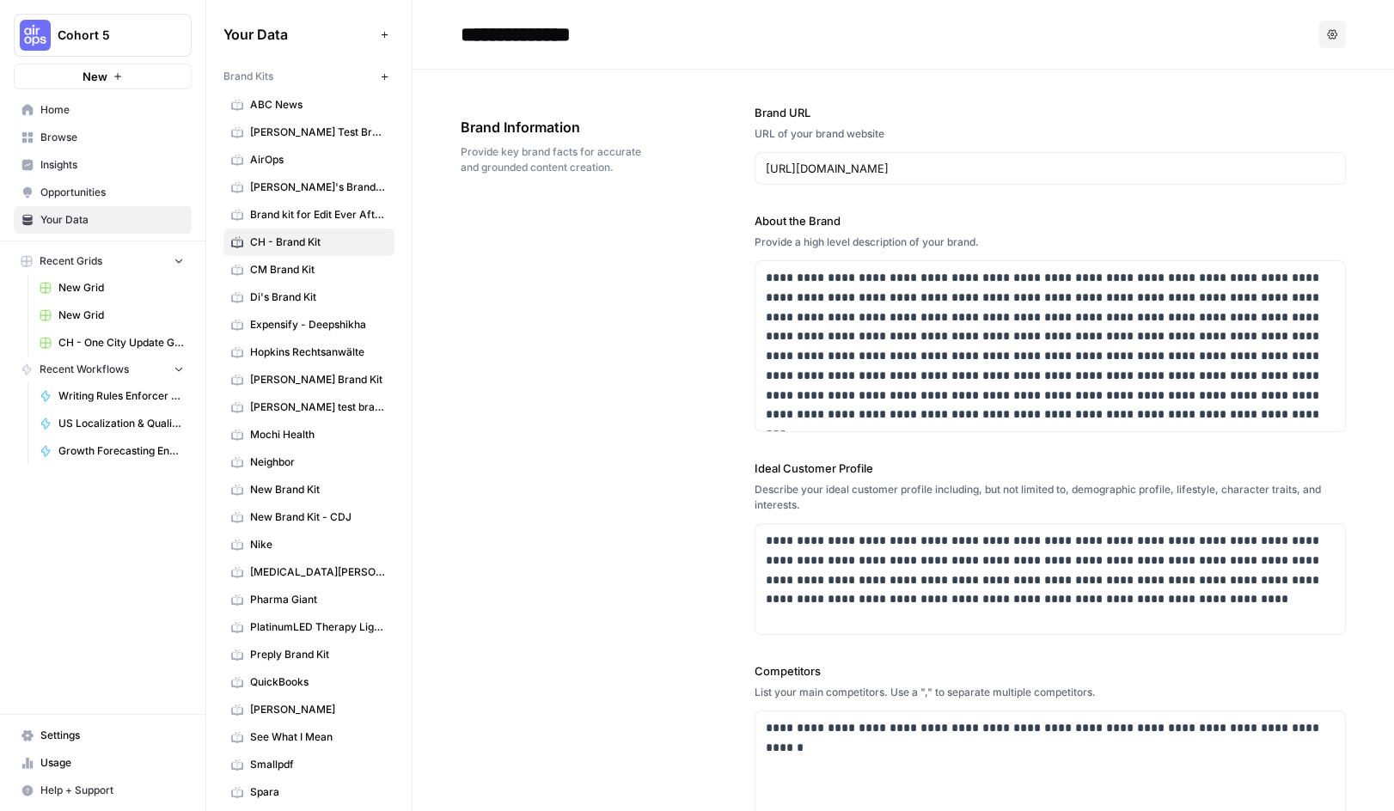
click at [567, 40] on input "**********" at bounding box center [591, 34] width 275 height 34
click at [1324, 34] on button "Options" at bounding box center [1333, 35] width 28 height 28
click at [626, 28] on input "**********" at bounding box center [591, 34] width 275 height 34
drag, startPoint x: 627, startPoint y: 30, endPoint x: 383, endPoint y: 30, distance: 244.1
click at [383, 30] on div "**********" at bounding box center [800, 405] width 1188 height 811
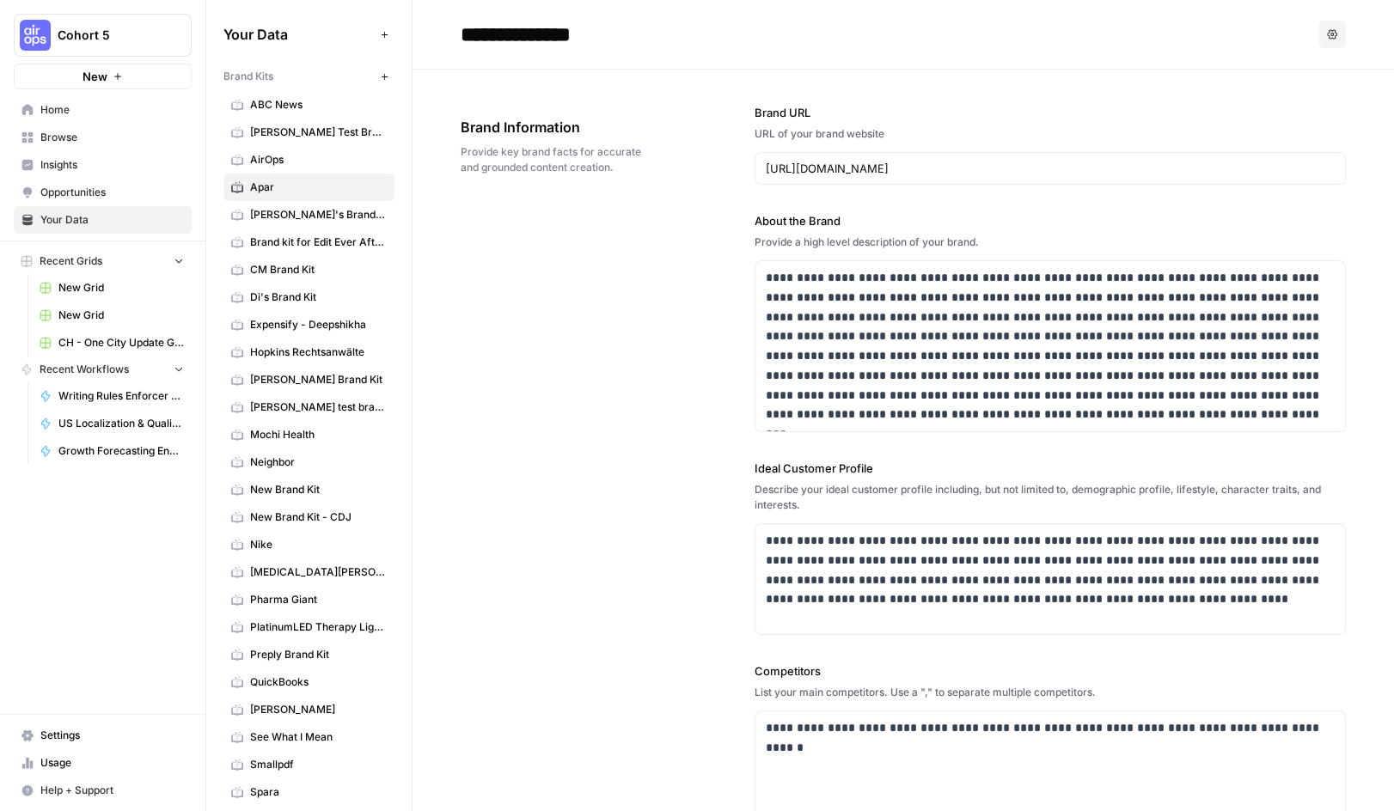
click at [650, 269] on div "**********" at bounding box center [903, 558] width 885 height 977
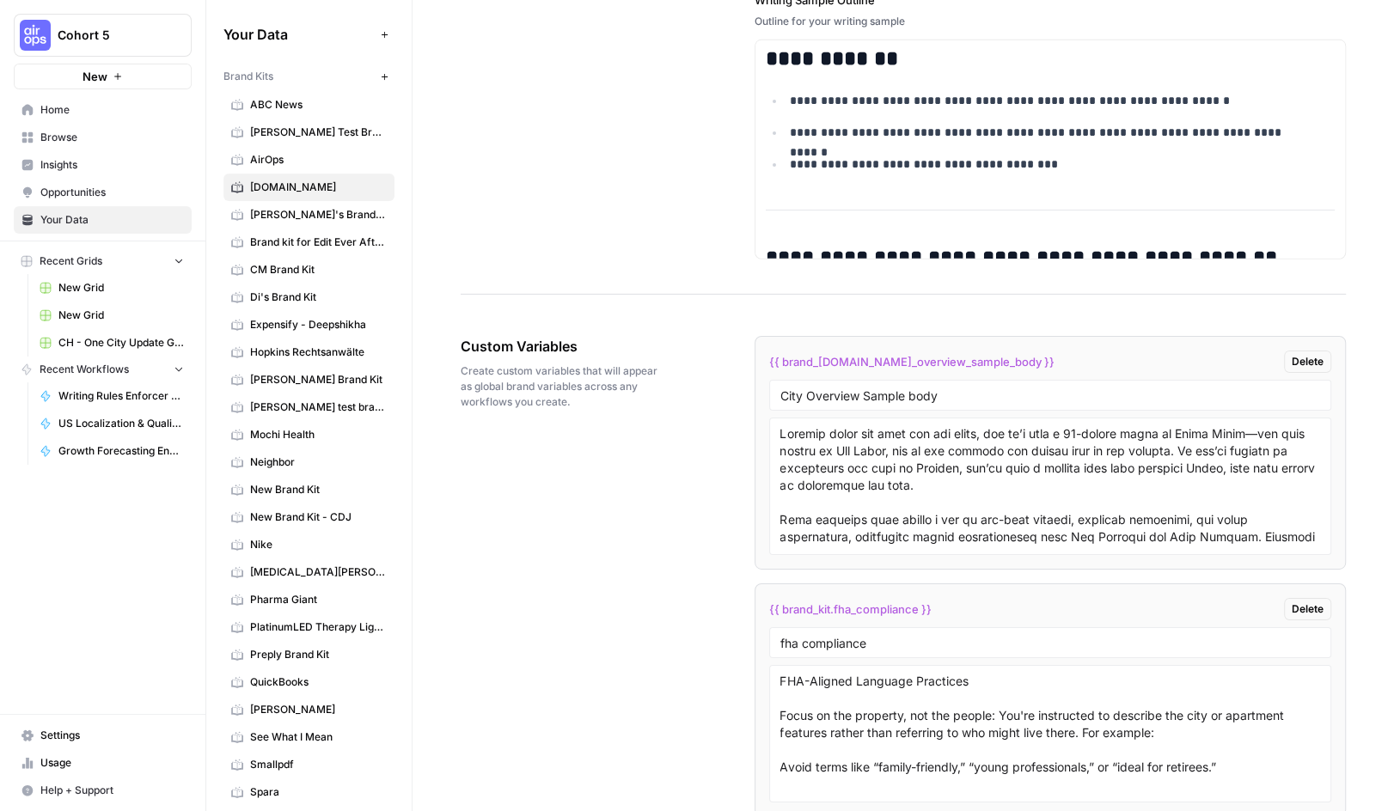
scroll to position [3080, 0]
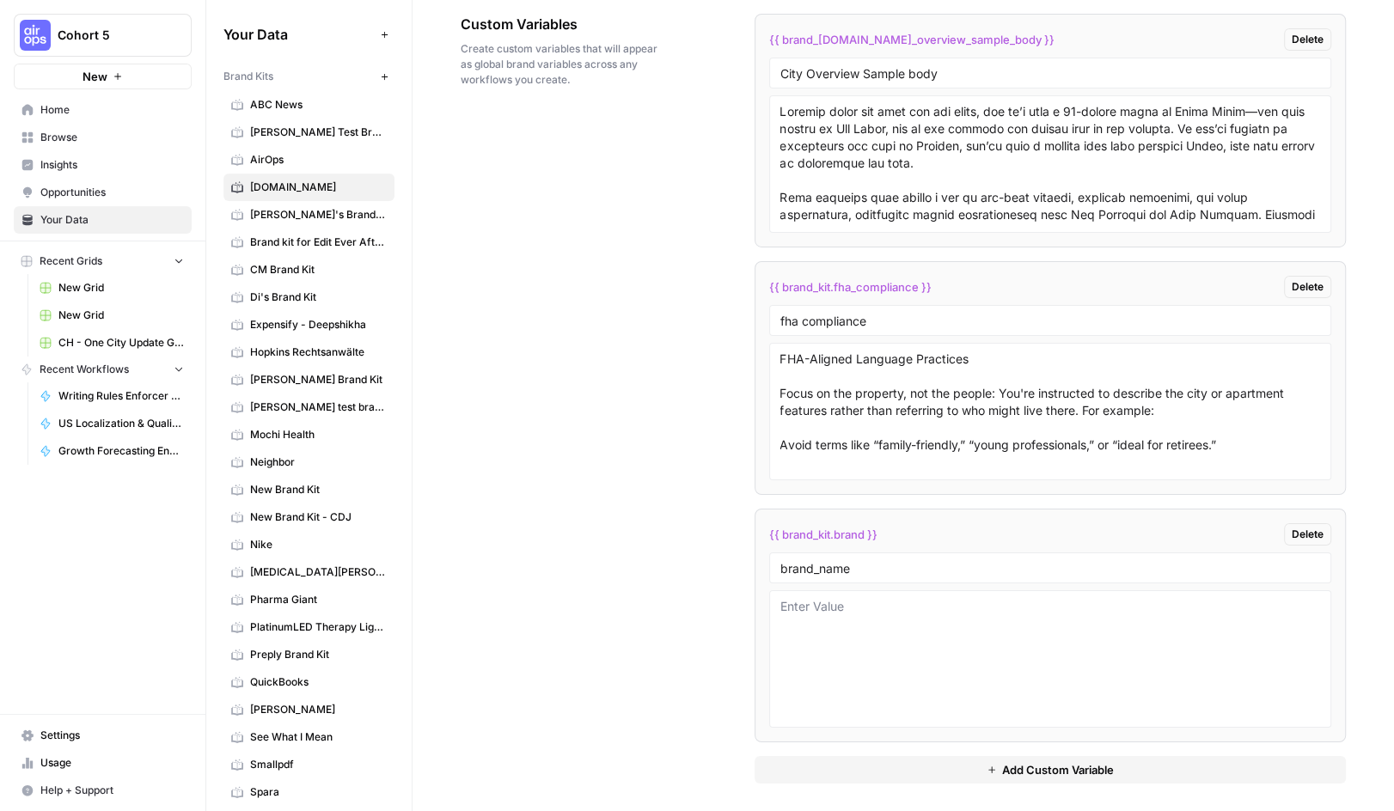
click at [1294, 529] on span "Delete" at bounding box center [1308, 534] width 32 height 15
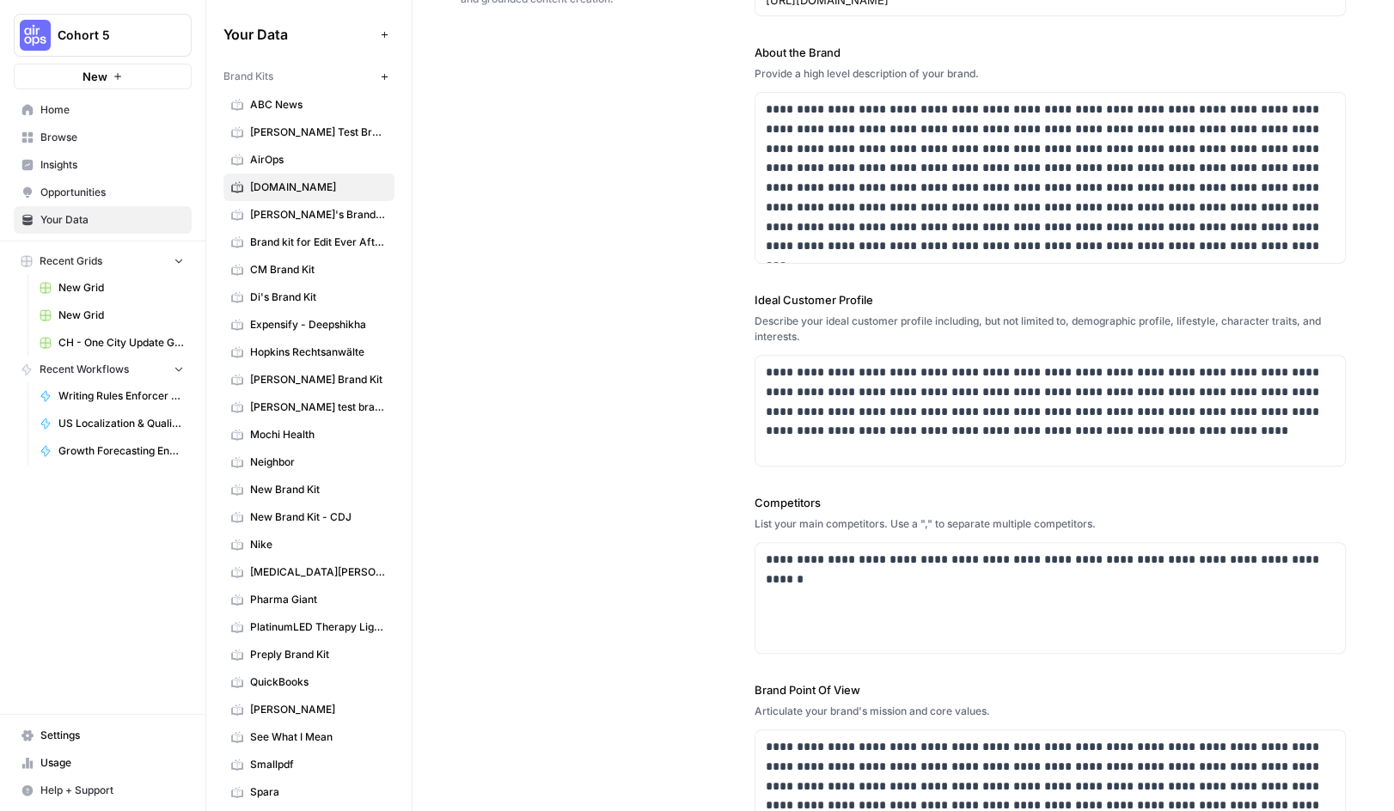
scroll to position [0, 0]
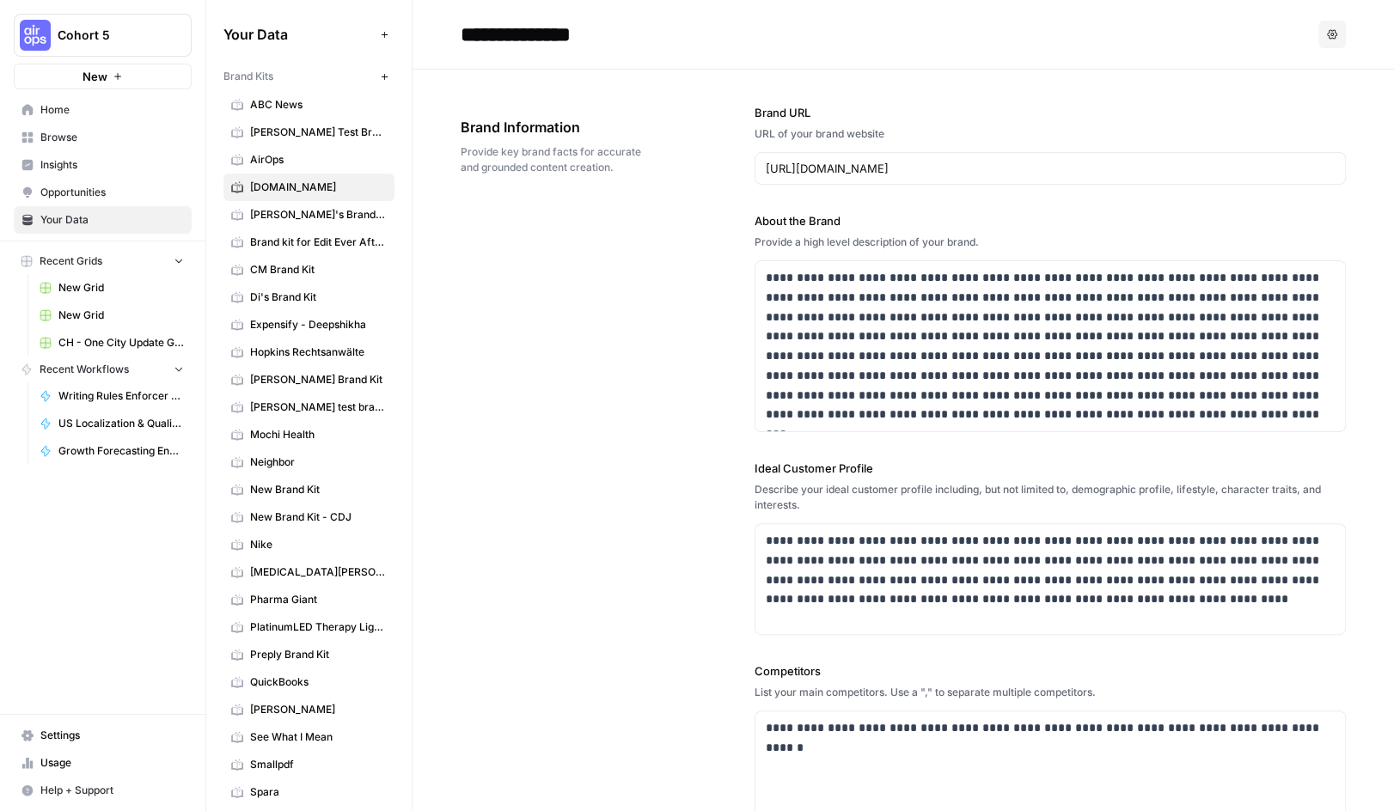
click at [648, 40] on input "**********" at bounding box center [591, 34] width 275 height 34
drag, startPoint x: 652, startPoint y: 33, endPoint x: 462, endPoint y: 23, distance: 190.2
click at [462, 23] on input "**********" at bounding box center [591, 34] width 275 height 34
type input "**********"
click at [595, 291] on div "**********" at bounding box center [903, 558] width 885 height 977
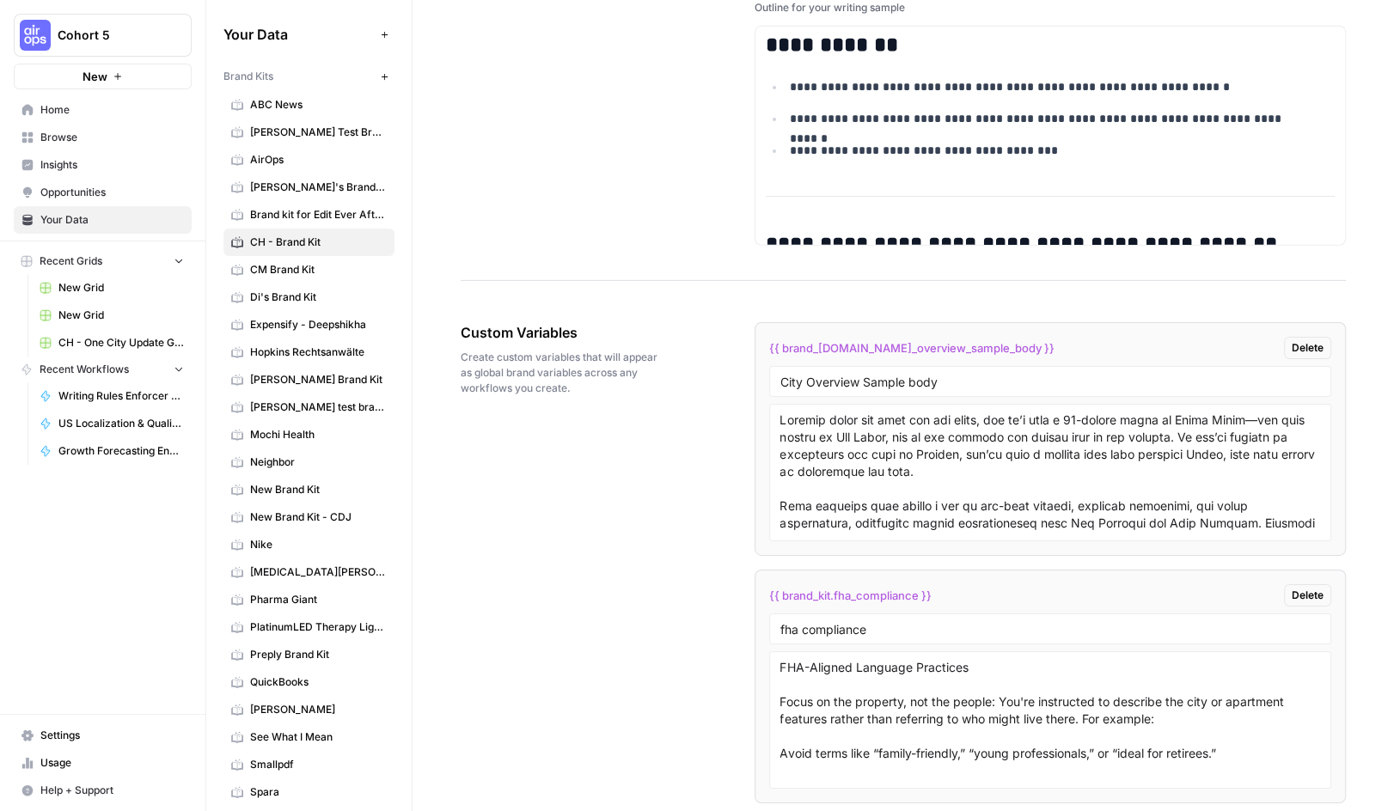
scroll to position [2833, 0]
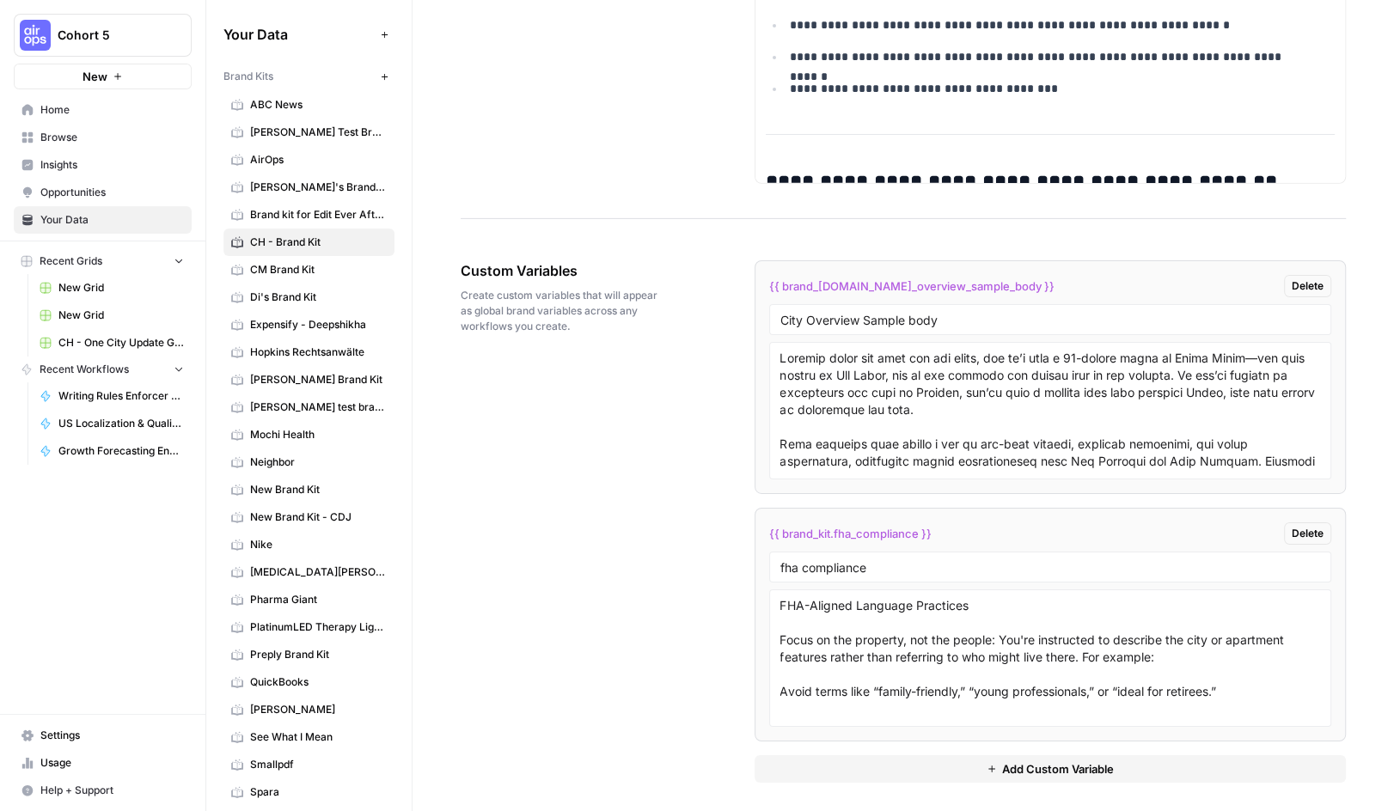
click at [1109, 763] on button "Add Custom Variable" at bounding box center [1051, 770] width 592 height 28
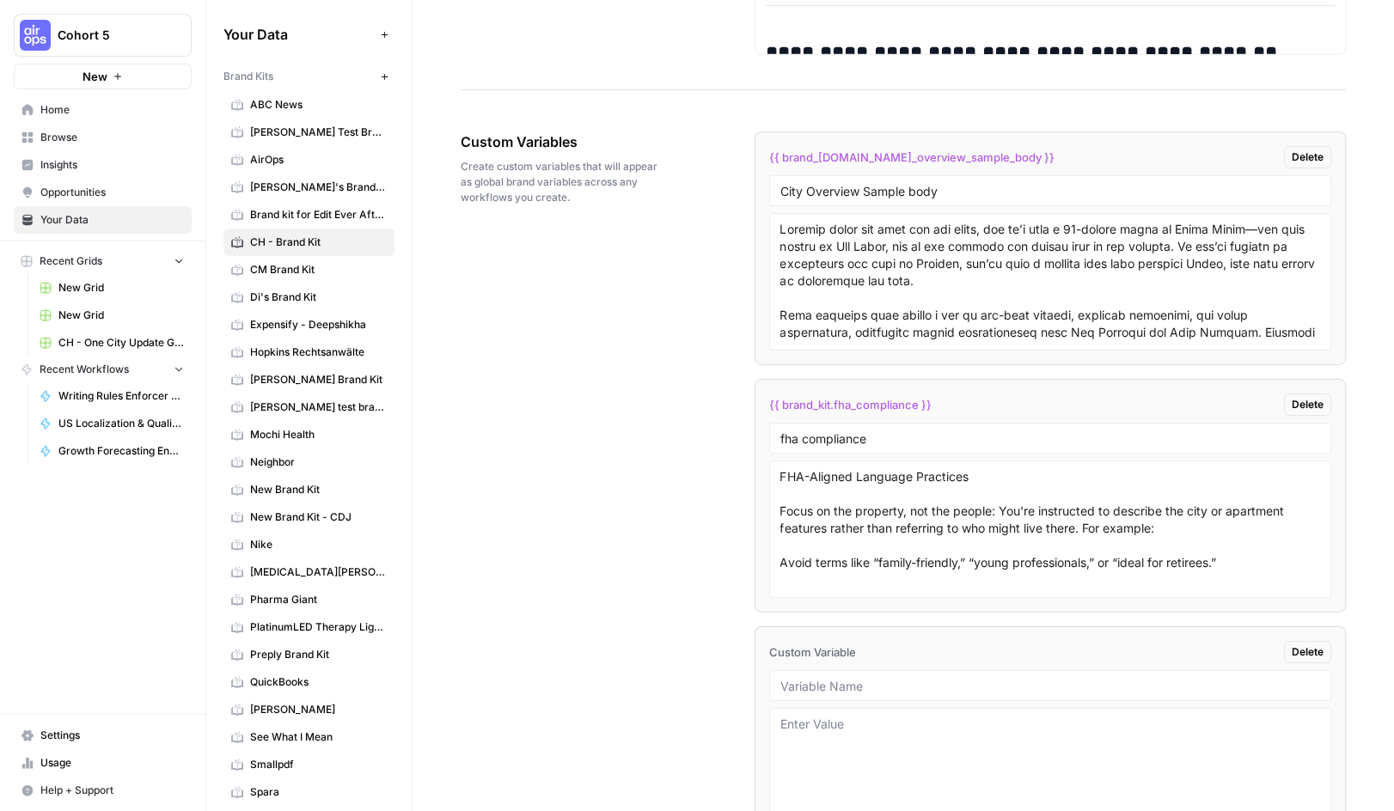
scroll to position [3080, 0]
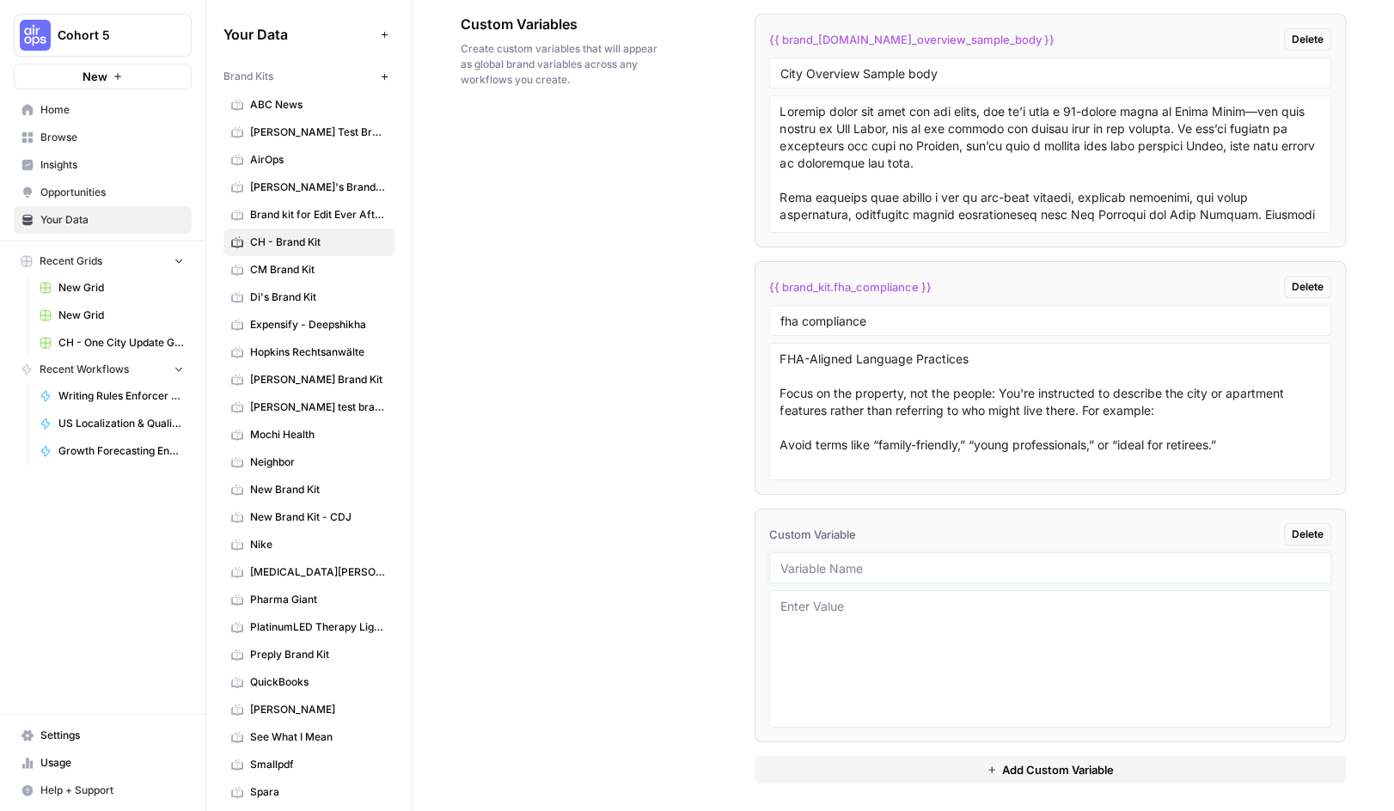
click at [856, 553] on div at bounding box center [1050, 568] width 563 height 31
type input "display_name"
type textarea "Apartments.com"
drag, startPoint x: 926, startPoint y: 529, endPoint x: 763, endPoint y: 532, distance: 162.5
click at [763, 532] on li "{{ brand_kit.display_name }} Delete display_name Apartments.com" at bounding box center [1051, 626] width 592 height 234
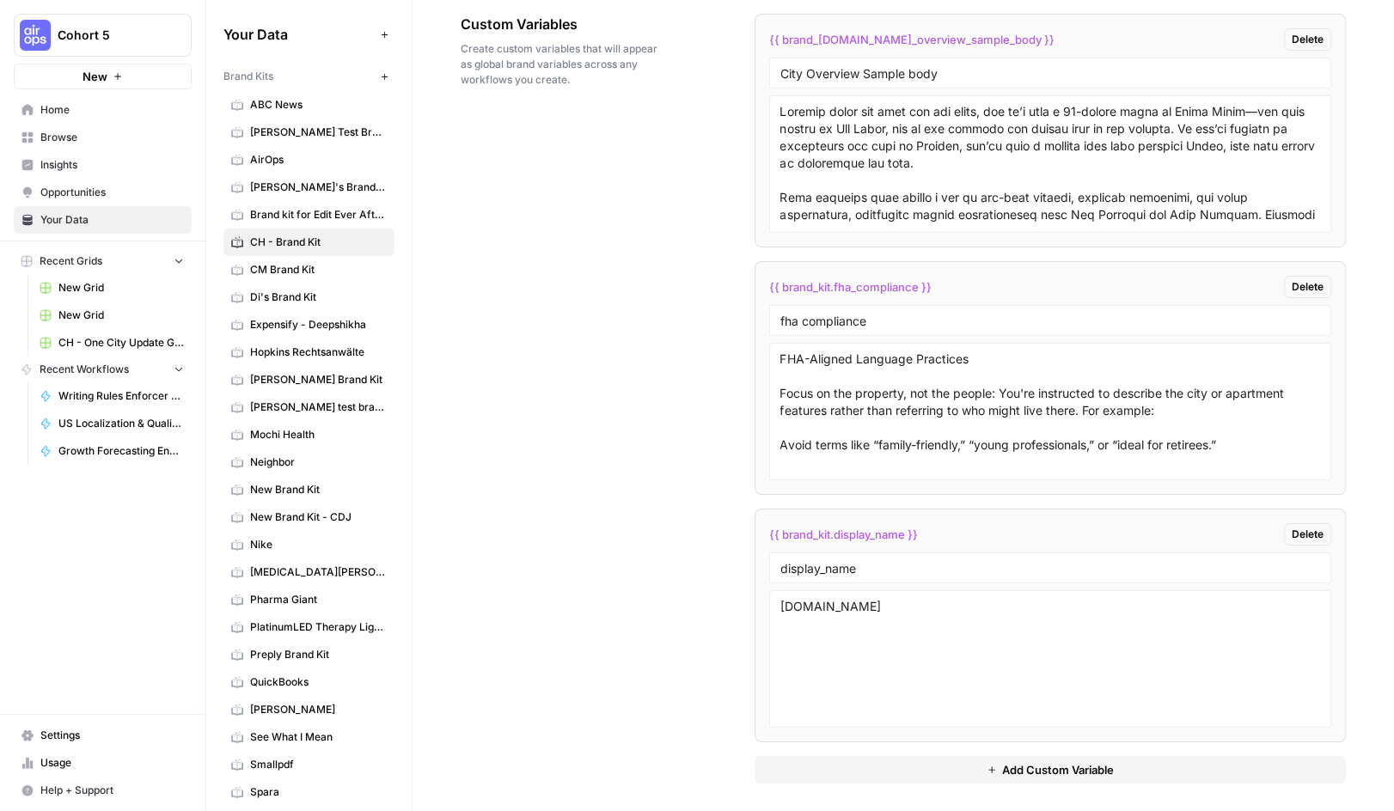
copy span "{{ brand_kit.display_name }}"
click at [622, 501] on div "Custom Variables Create custom variables that will appear as global brand varia…" at bounding box center [903, 398] width 885 height 839
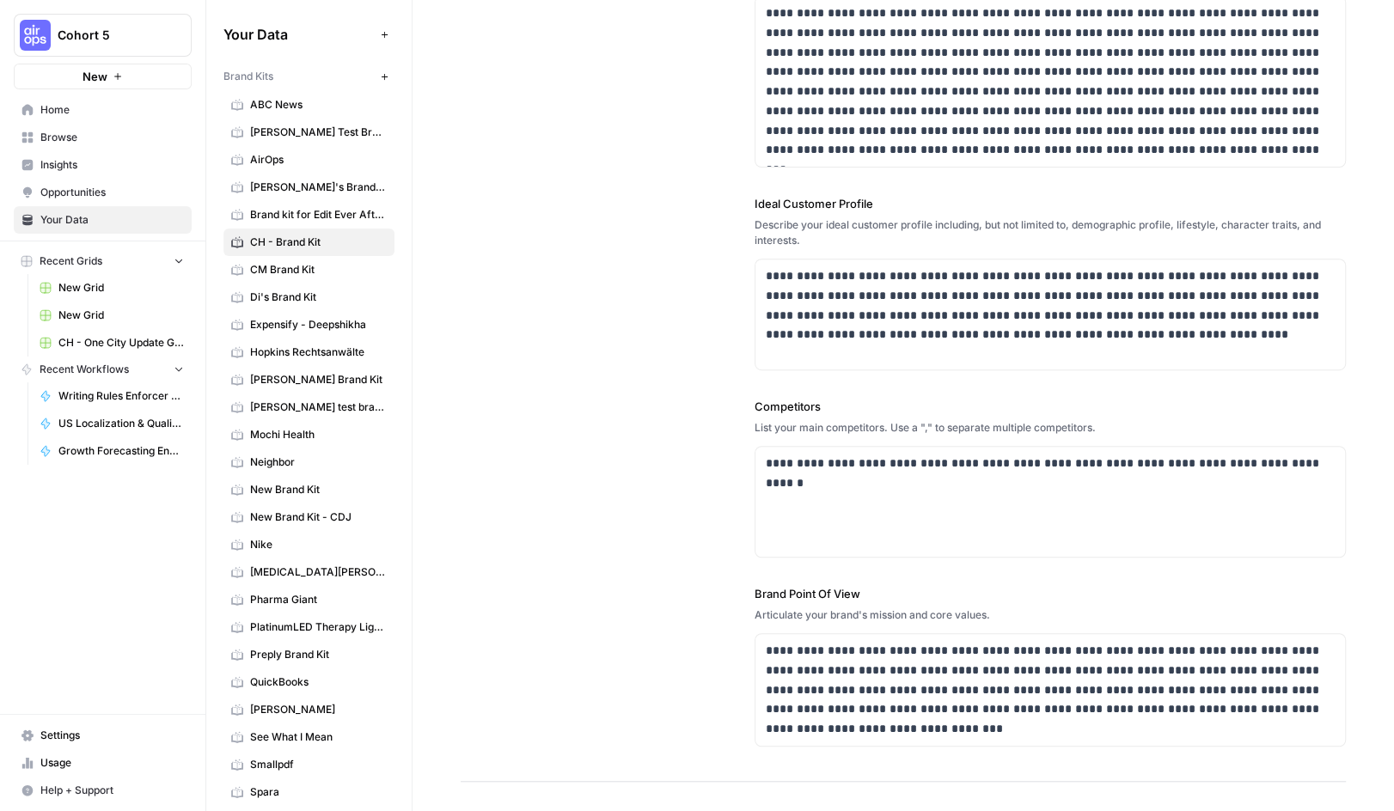
scroll to position [0, 0]
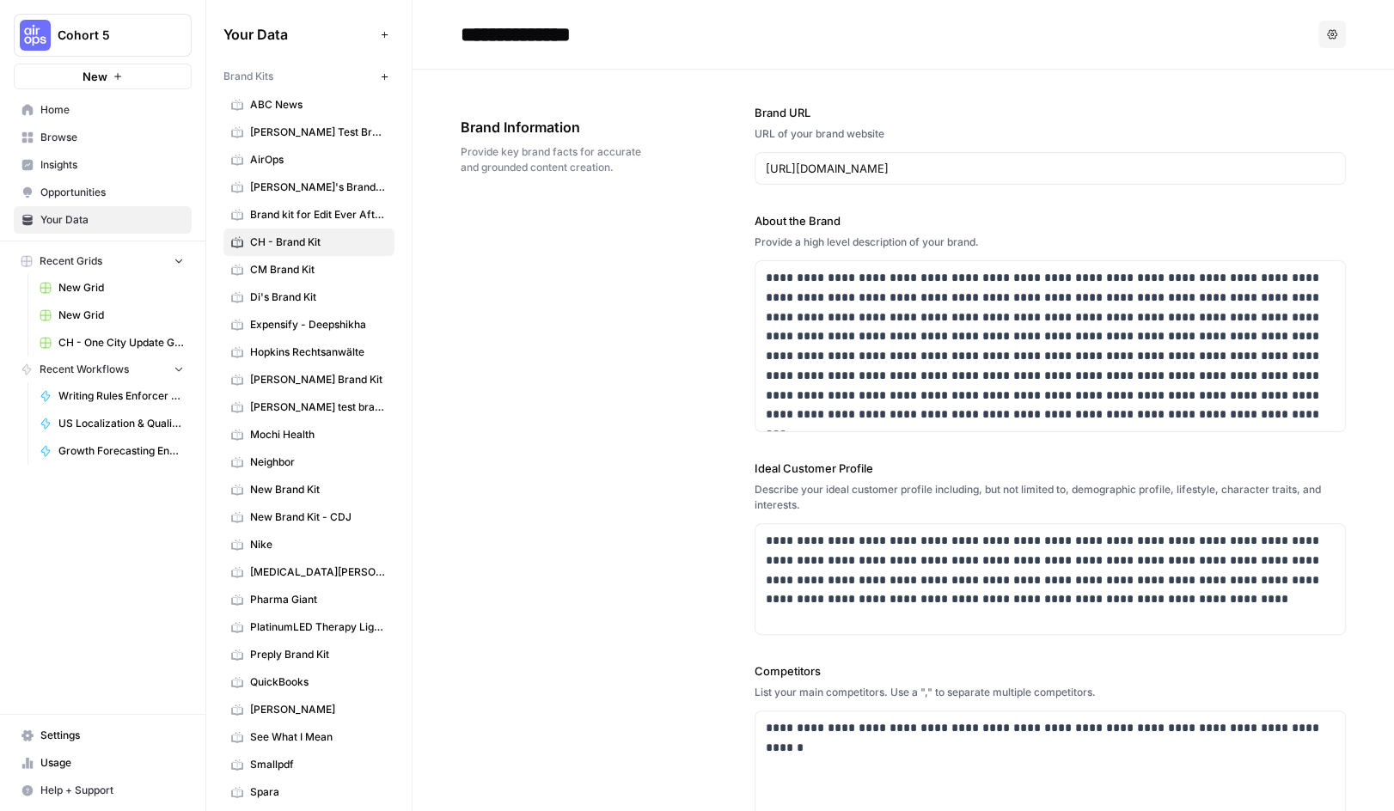
click at [50, 144] on span "Browse" at bounding box center [112, 137] width 144 height 15
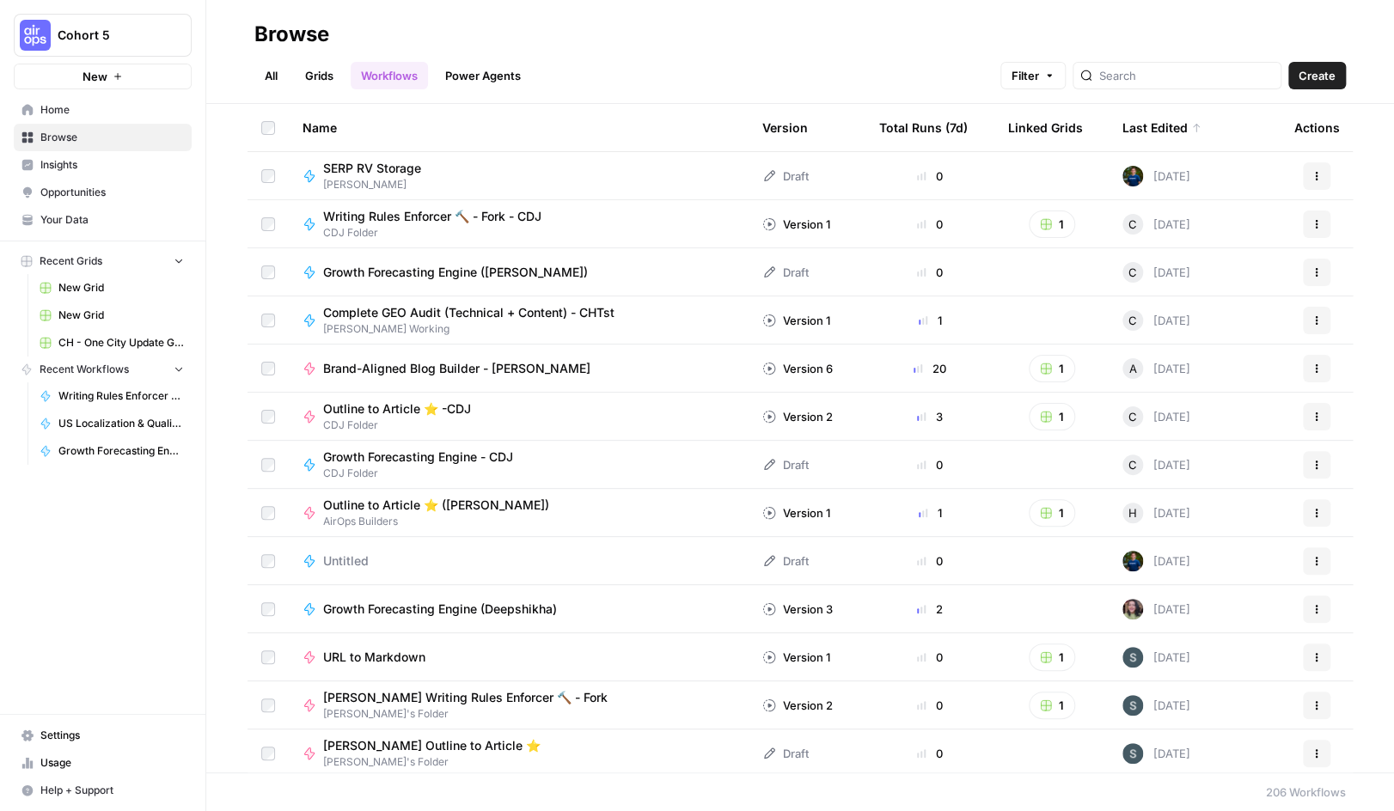
click at [1303, 328] on button "Actions" at bounding box center [1317, 321] width 28 height 28
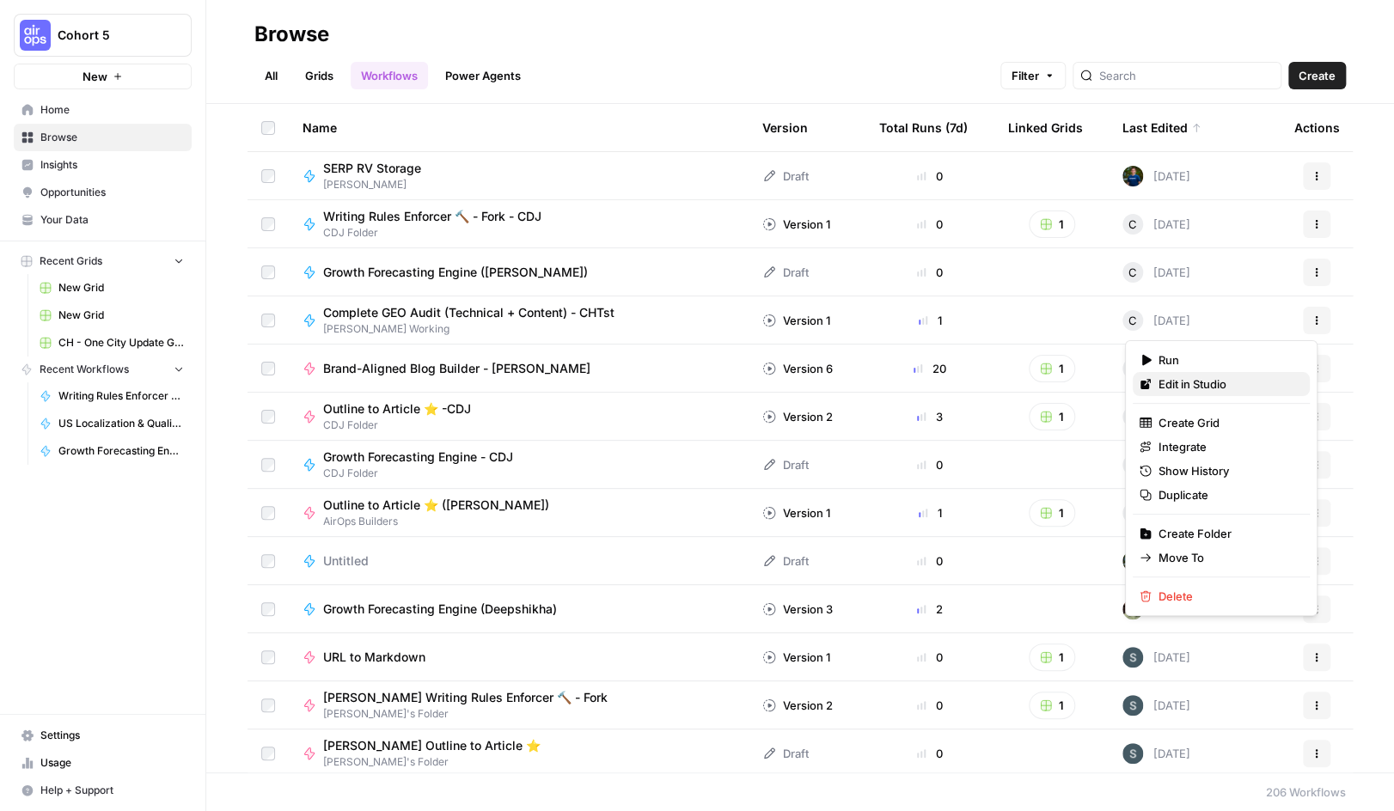
click at [1223, 381] on span "Edit in Studio" at bounding box center [1228, 384] width 138 height 17
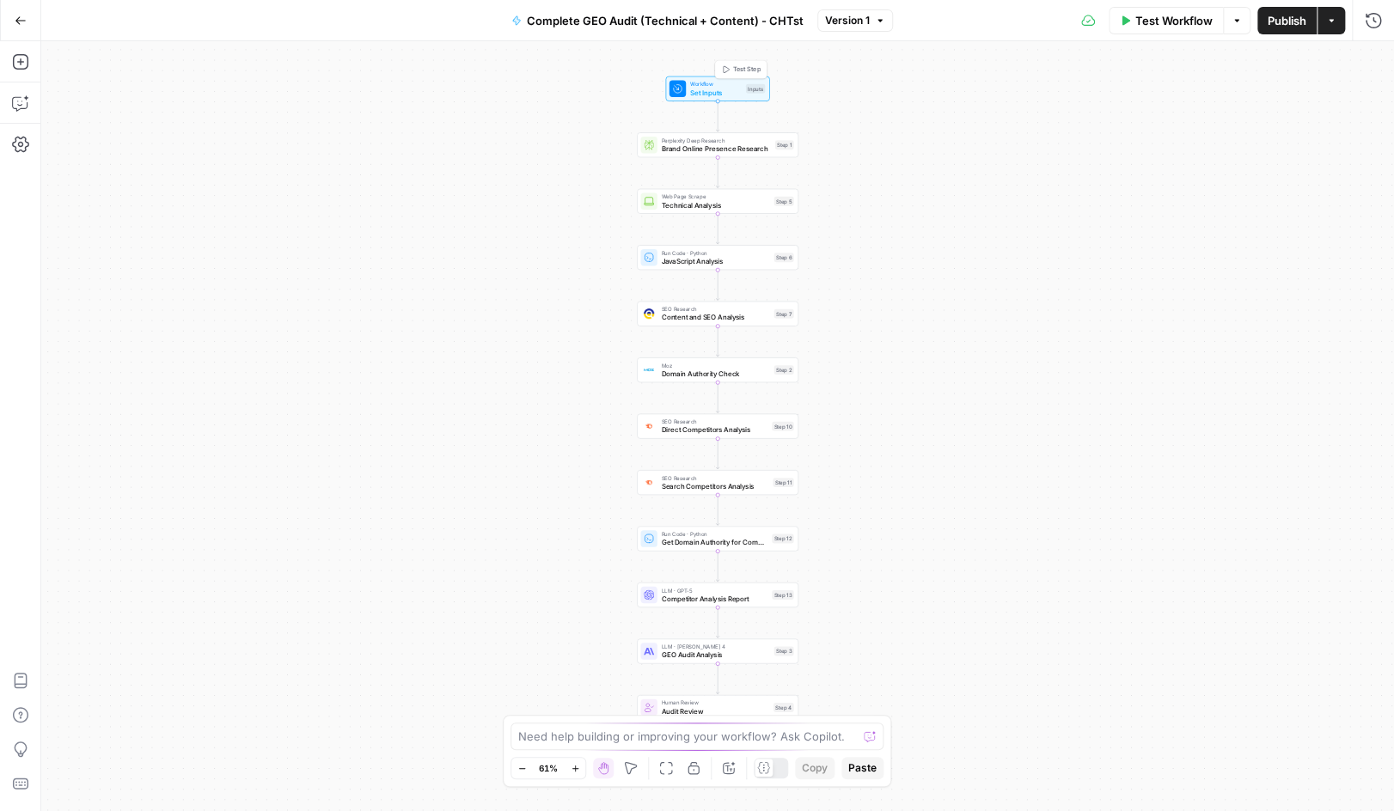
click at [713, 89] on span "Set Inputs" at bounding box center [716, 92] width 52 height 10
click at [667, 154] on span "Brand Online Presence Research" at bounding box center [716, 149] width 109 height 10
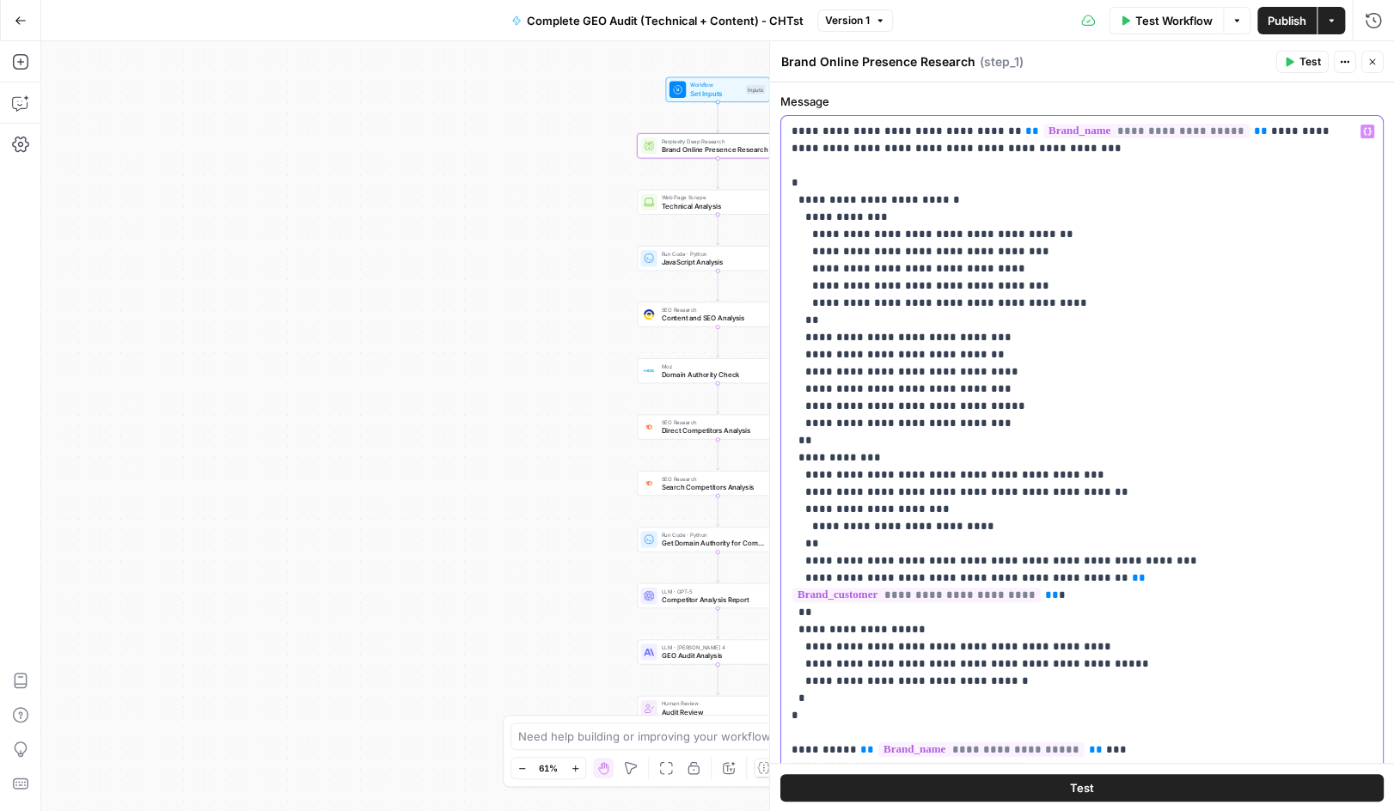
drag, startPoint x: 1214, startPoint y: 132, endPoint x: 1001, endPoint y: 133, distance: 213.2
click at [1001, 133] on p "**********" at bounding box center [1069, 630] width 555 height 1014
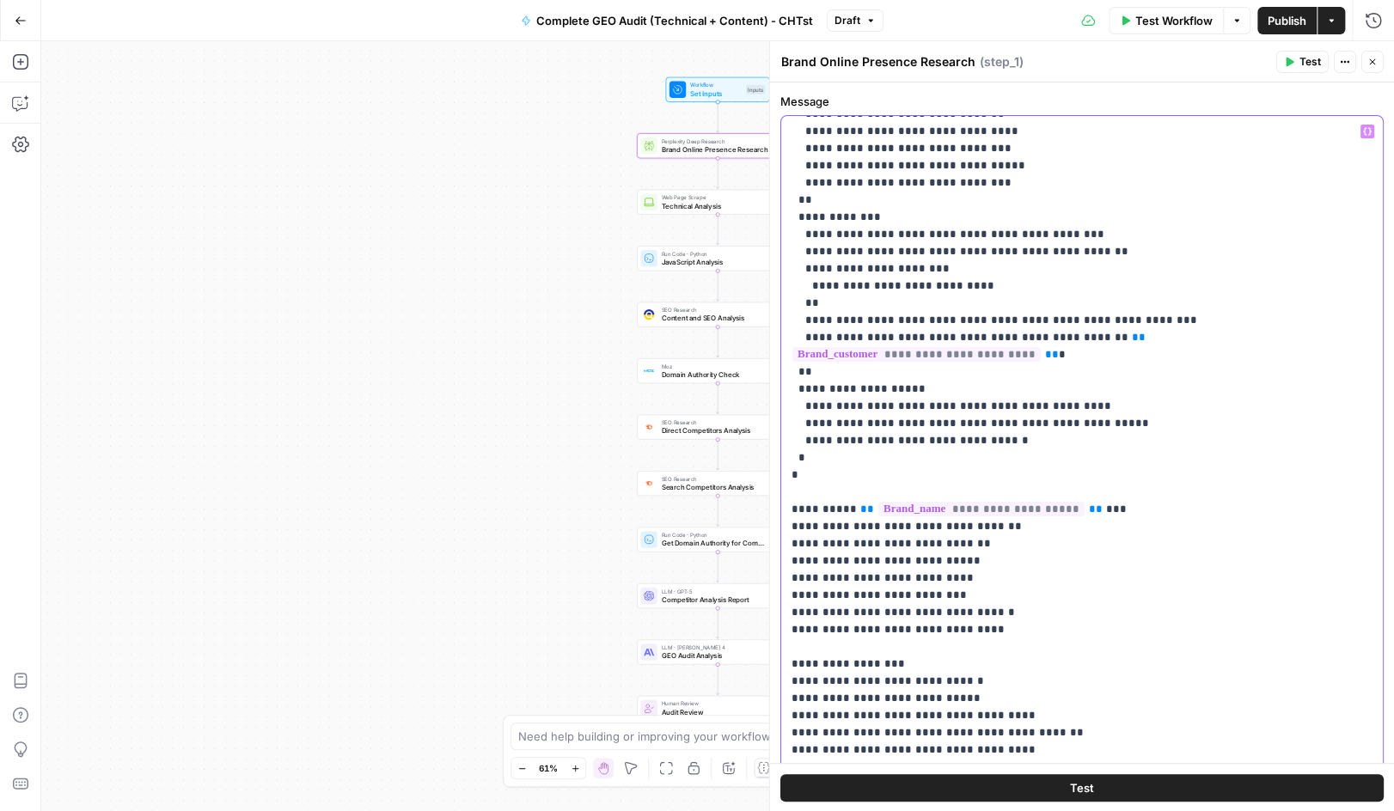
scroll to position [258, 0]
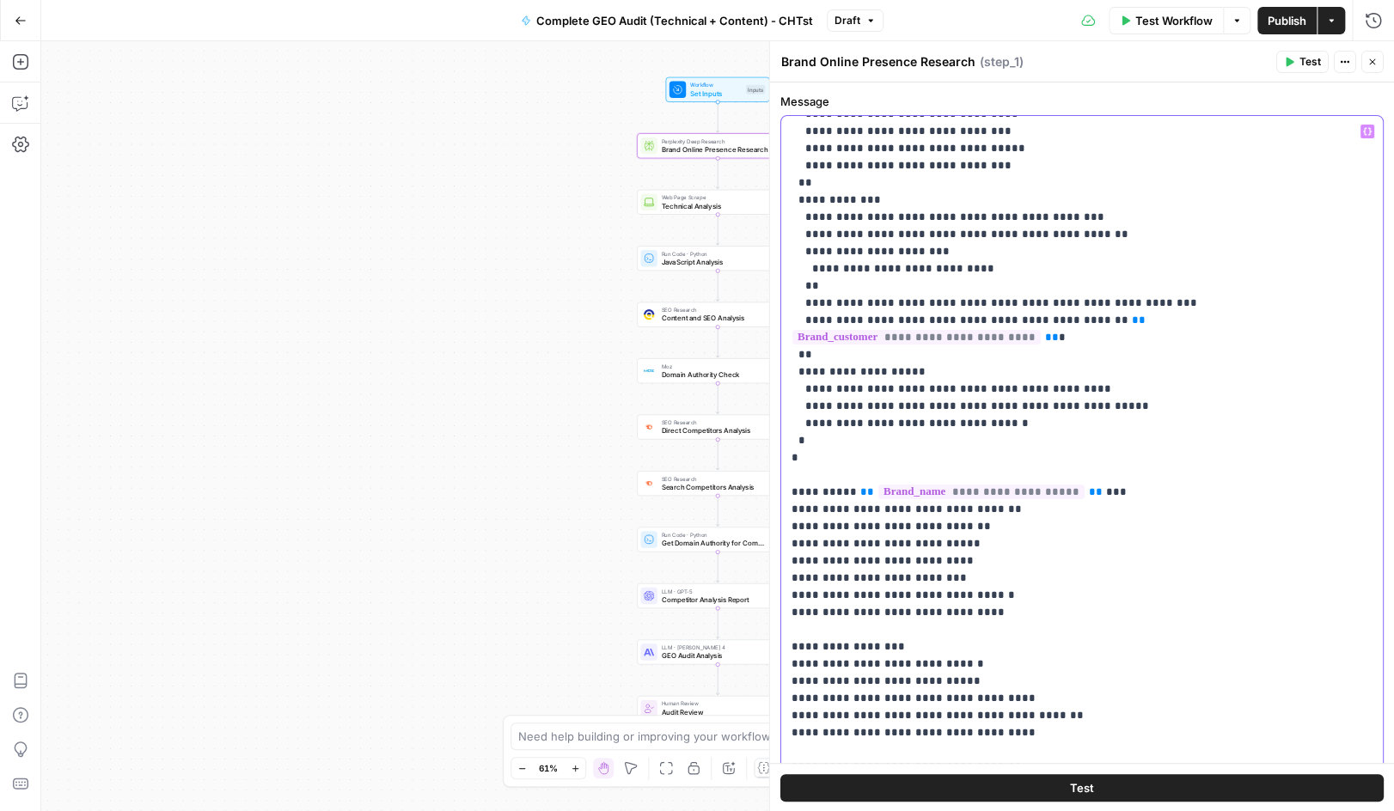
drag, startPoint x: 1063, startPoint y: 478, endPoint x: 849, endPoint y: 473, distance: 214.1
click at [849, 473] on p "**********" at bounding box center [1069, 372] width 555 height 1014
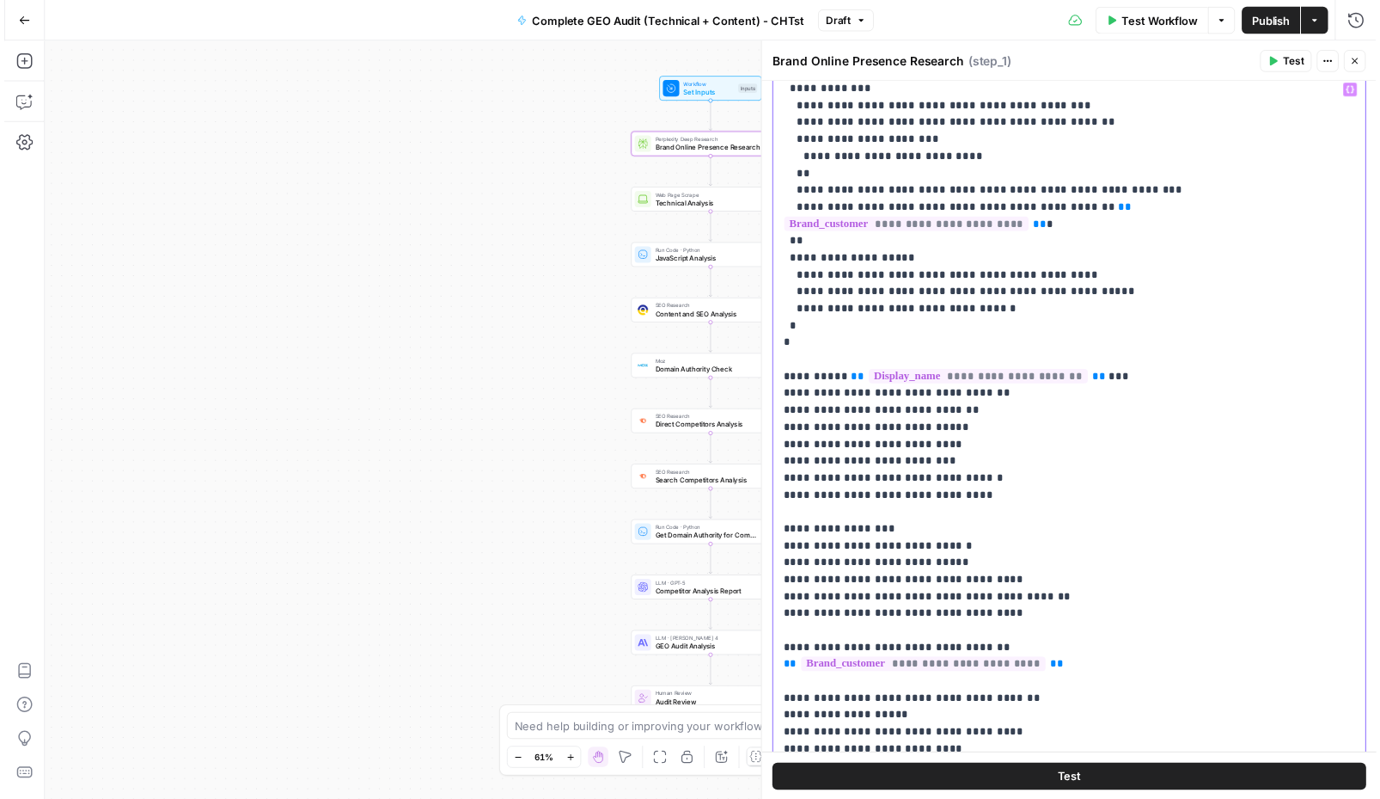
scroll to position [93, 0]
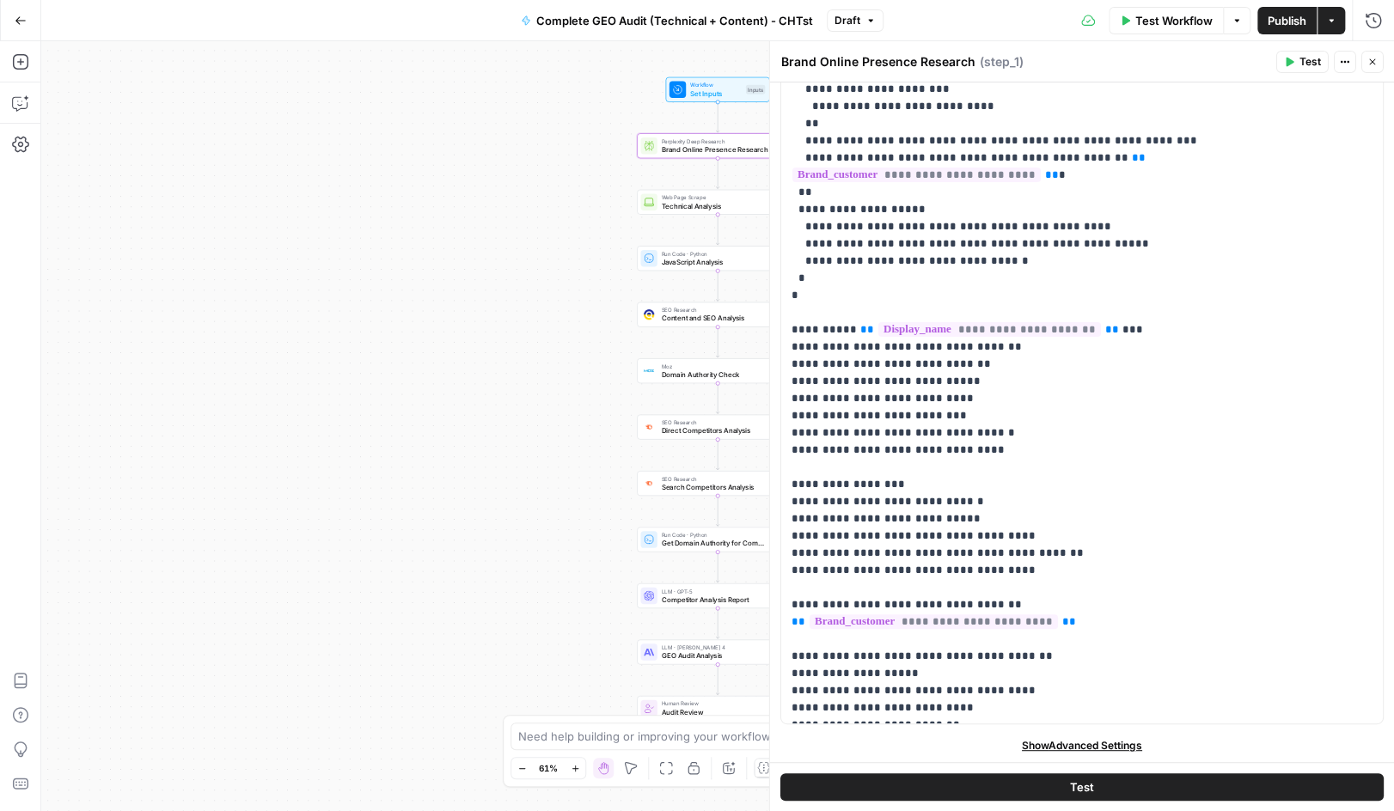
click at [1181, 788] on button "Test" at bounding box center [1082, 788] width 603 height 28
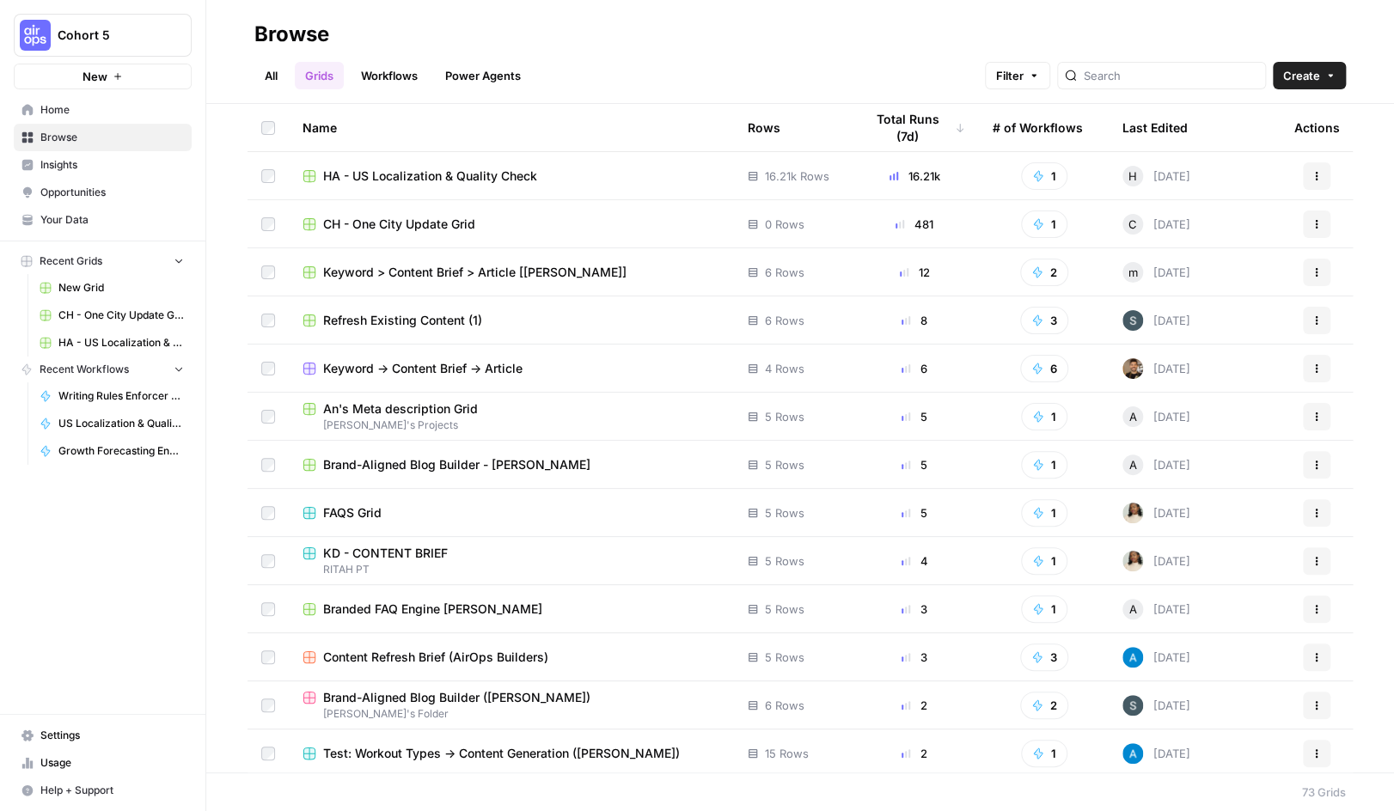
click at [56, 132] on span "Browse" at bounding box center [112, 137] width 144 height 15
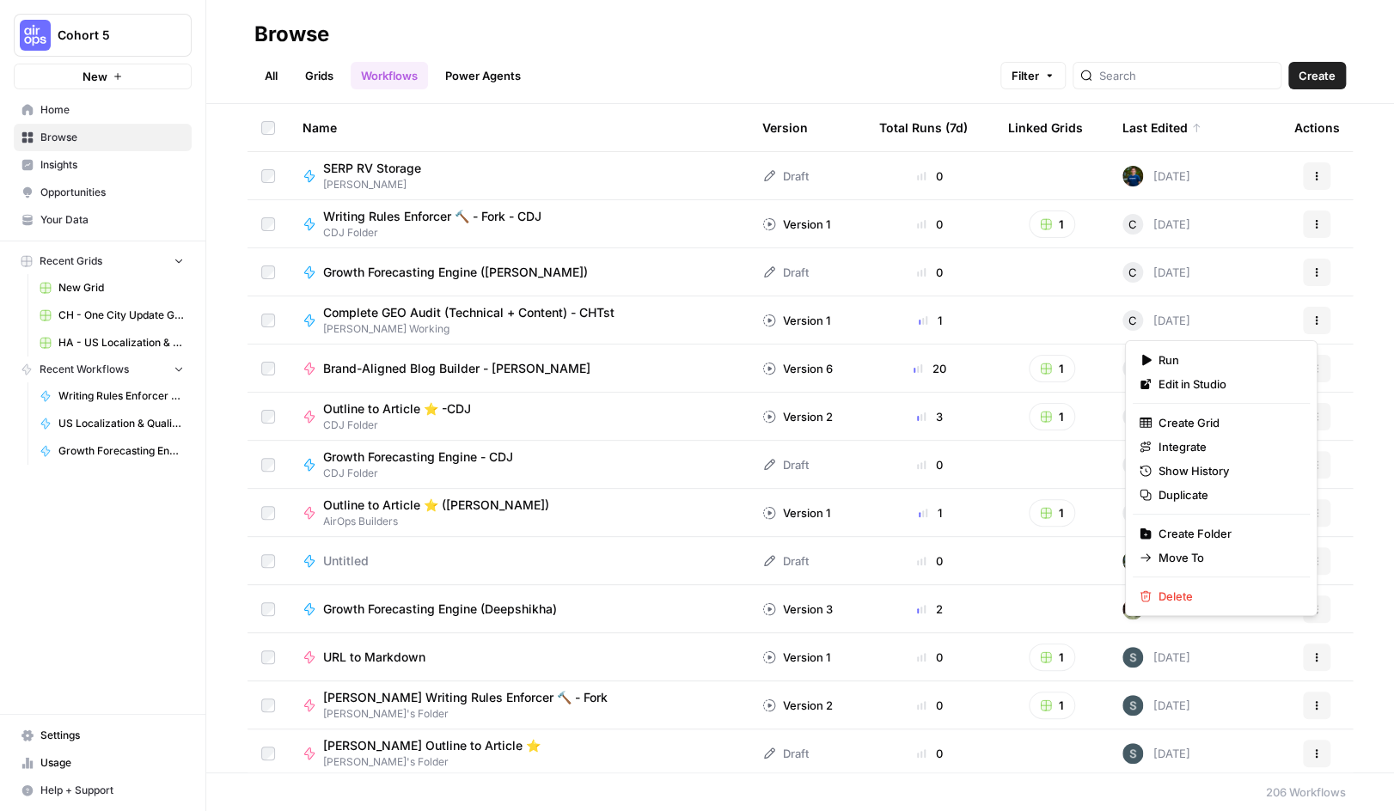
click at [1316, 322] on icon "button" at bounding box center [1317, 323] width 3 height 3
click at [1210, 380] on span "Edit in Studio" at bounding box center [1228, 384] width 138 height 17
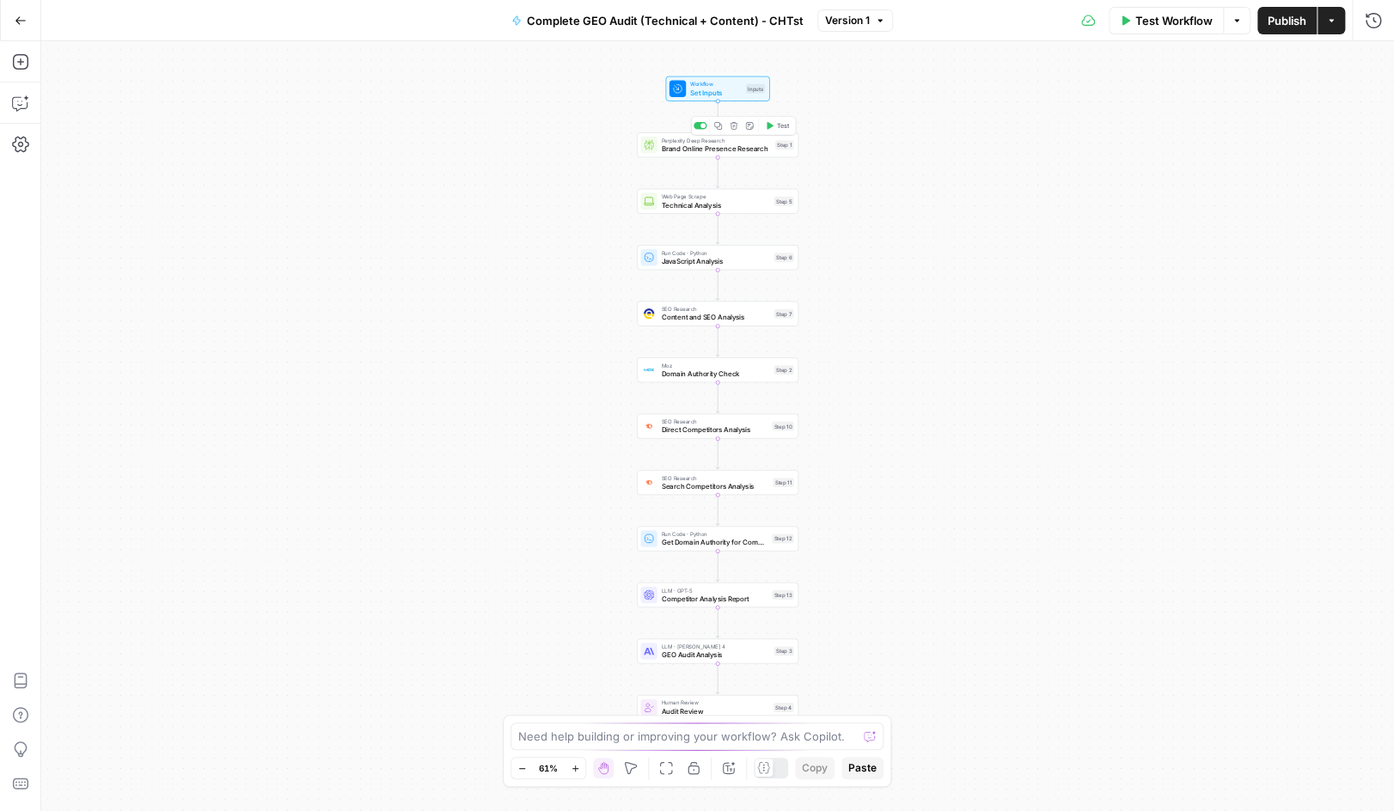
click at [689, 156] on div "Perplexity Deep Research Brand Online Presence Research Step 1 Copy step Delete…" at bounding box center [718, 144] width 162 height 25
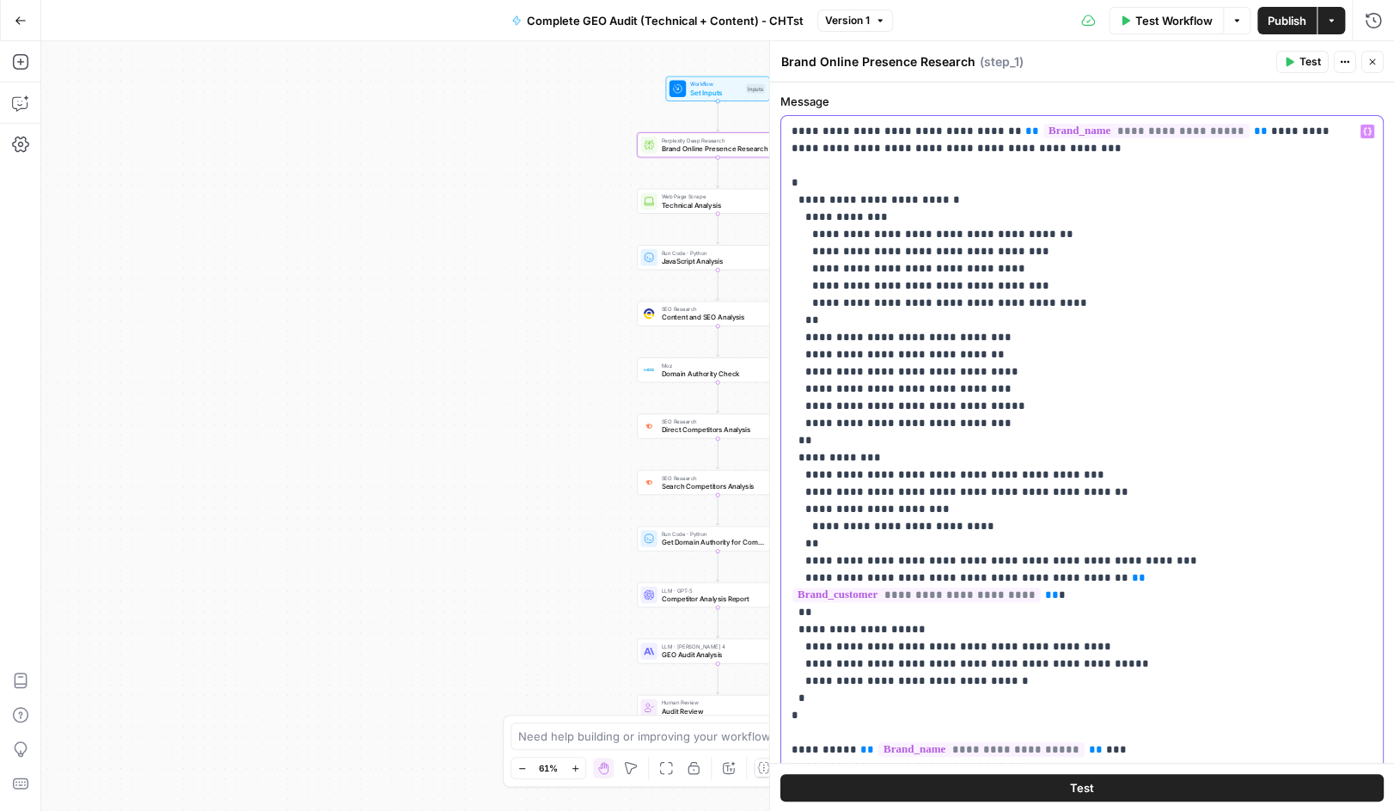
click at [979, 743] on span "**********" at bounding box center [981, 750] width 206 height 15
